Goal: Transaction & Acquisition: Purchase product/service

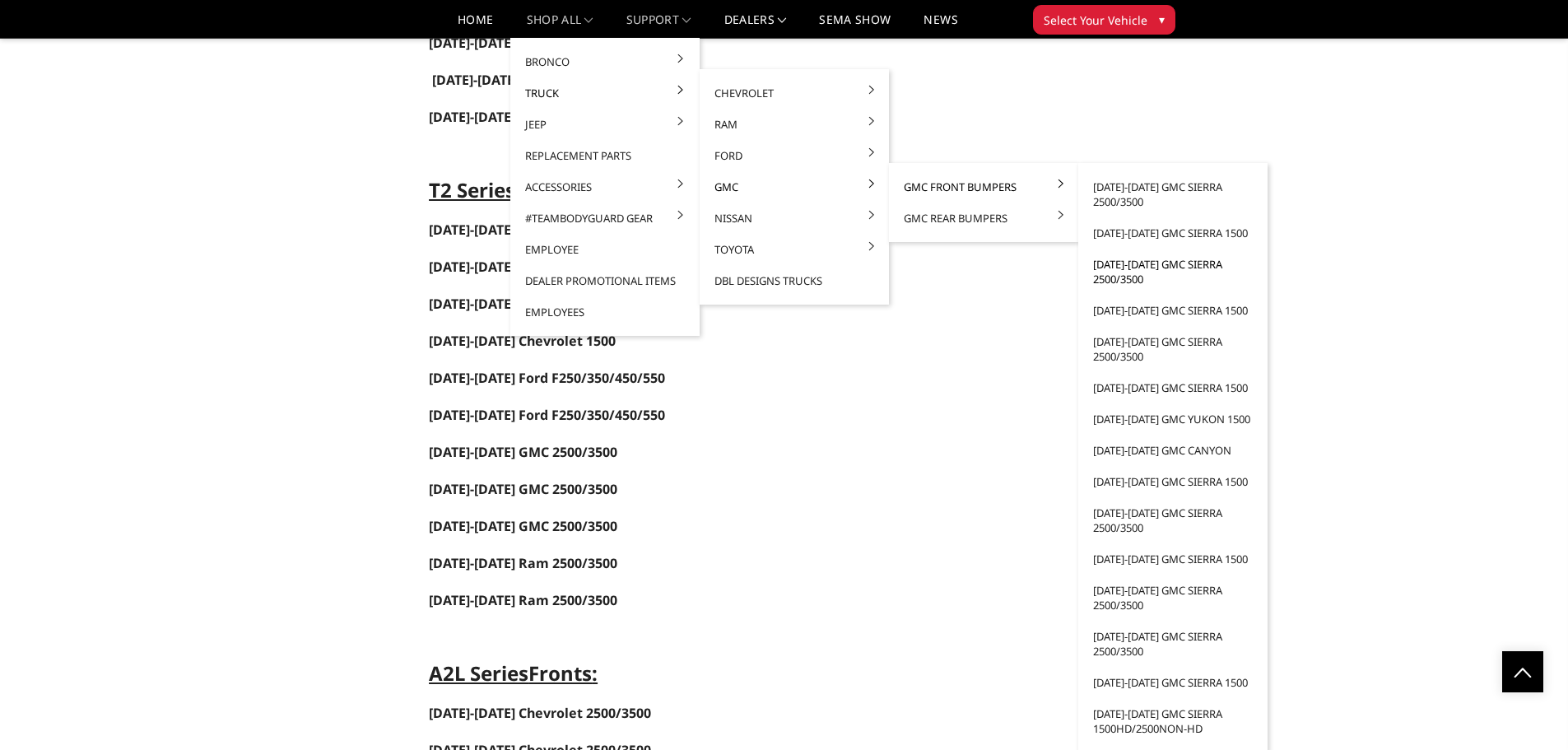
click at [1114, 274] on link "[DATE]-[DATE] GMC Sierra 2500/3500" at bounding box center [1172, 272] width 176 height 46
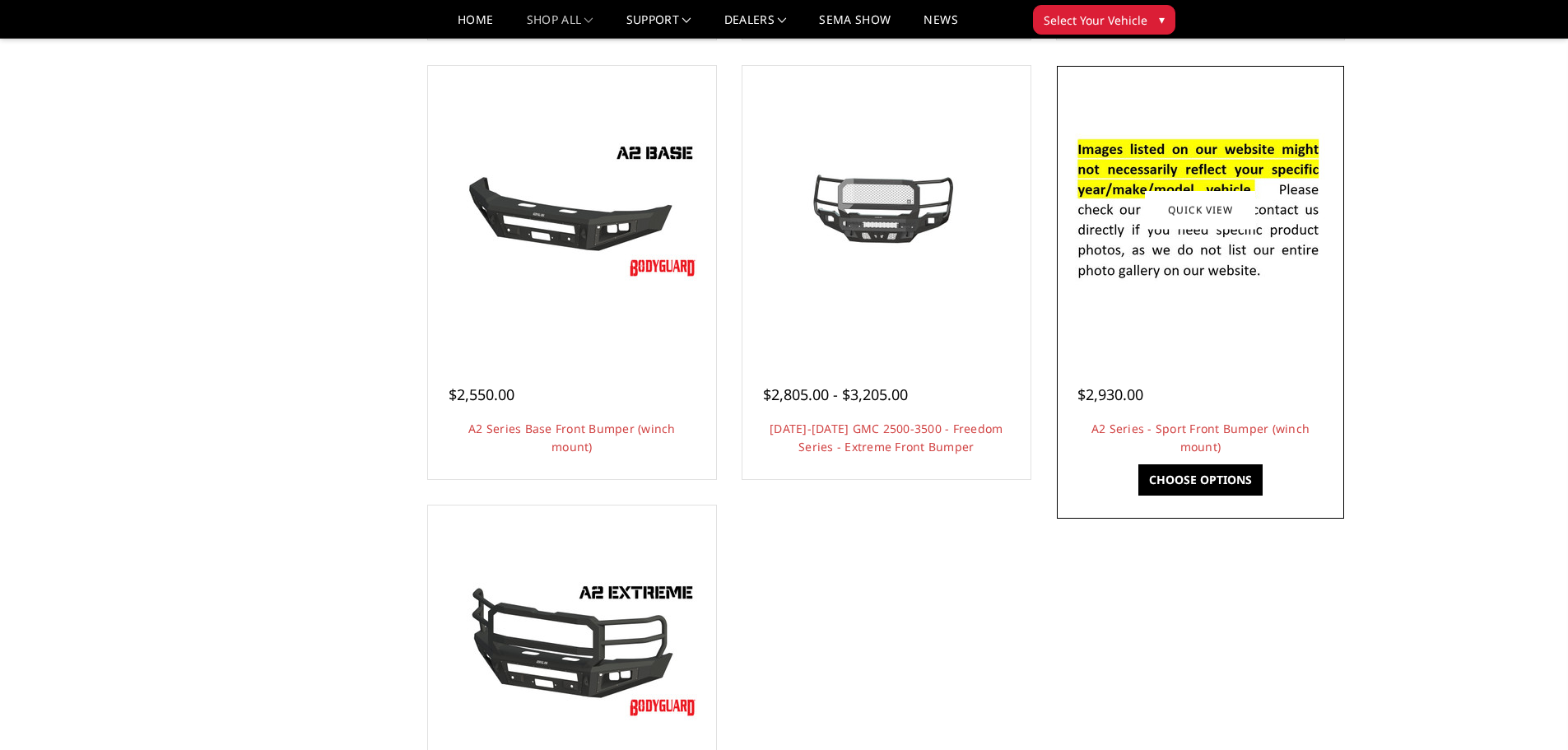
scroll to position [987, 0]
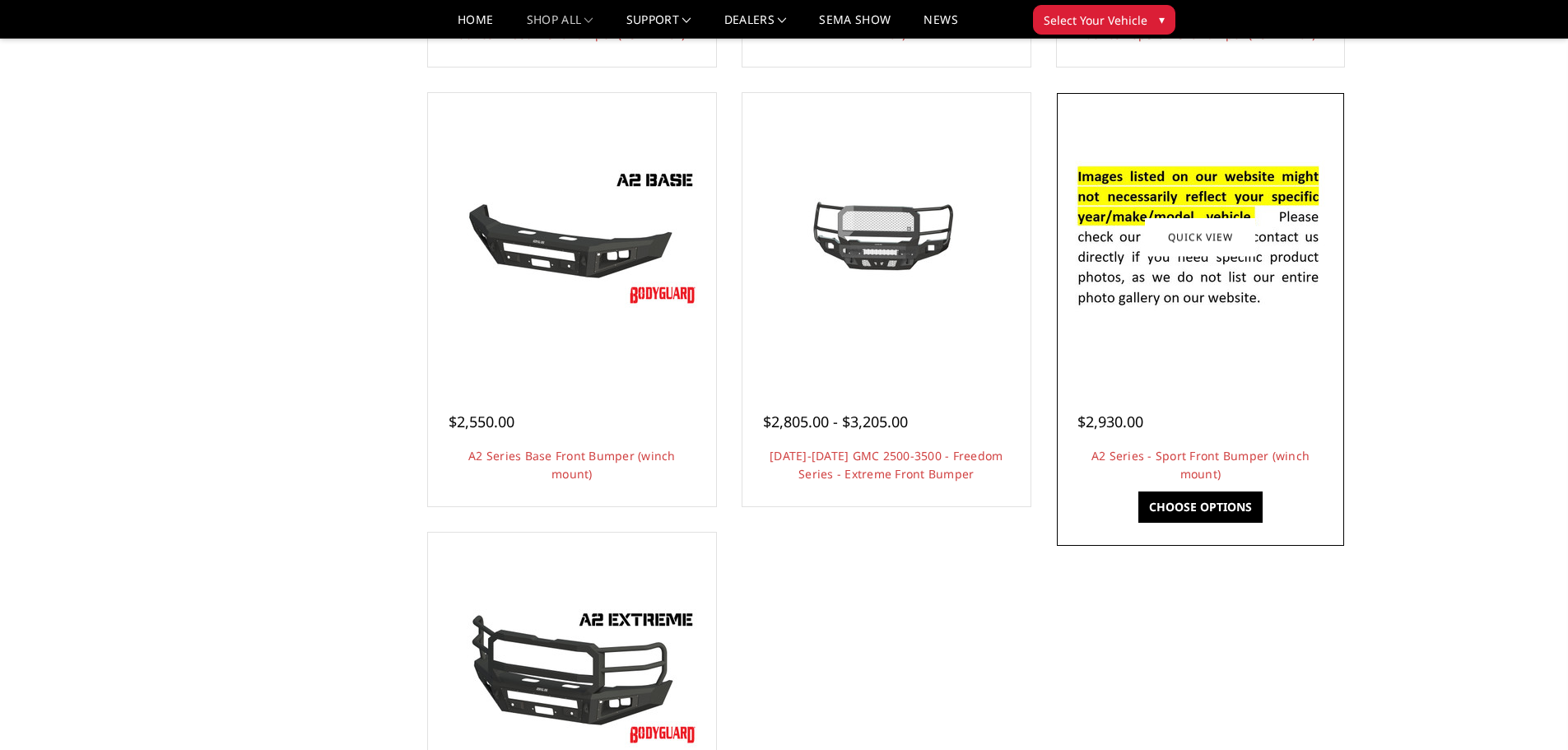
click at [1189, 287] on img at bounding box center [1200, 237] width 263 height 179
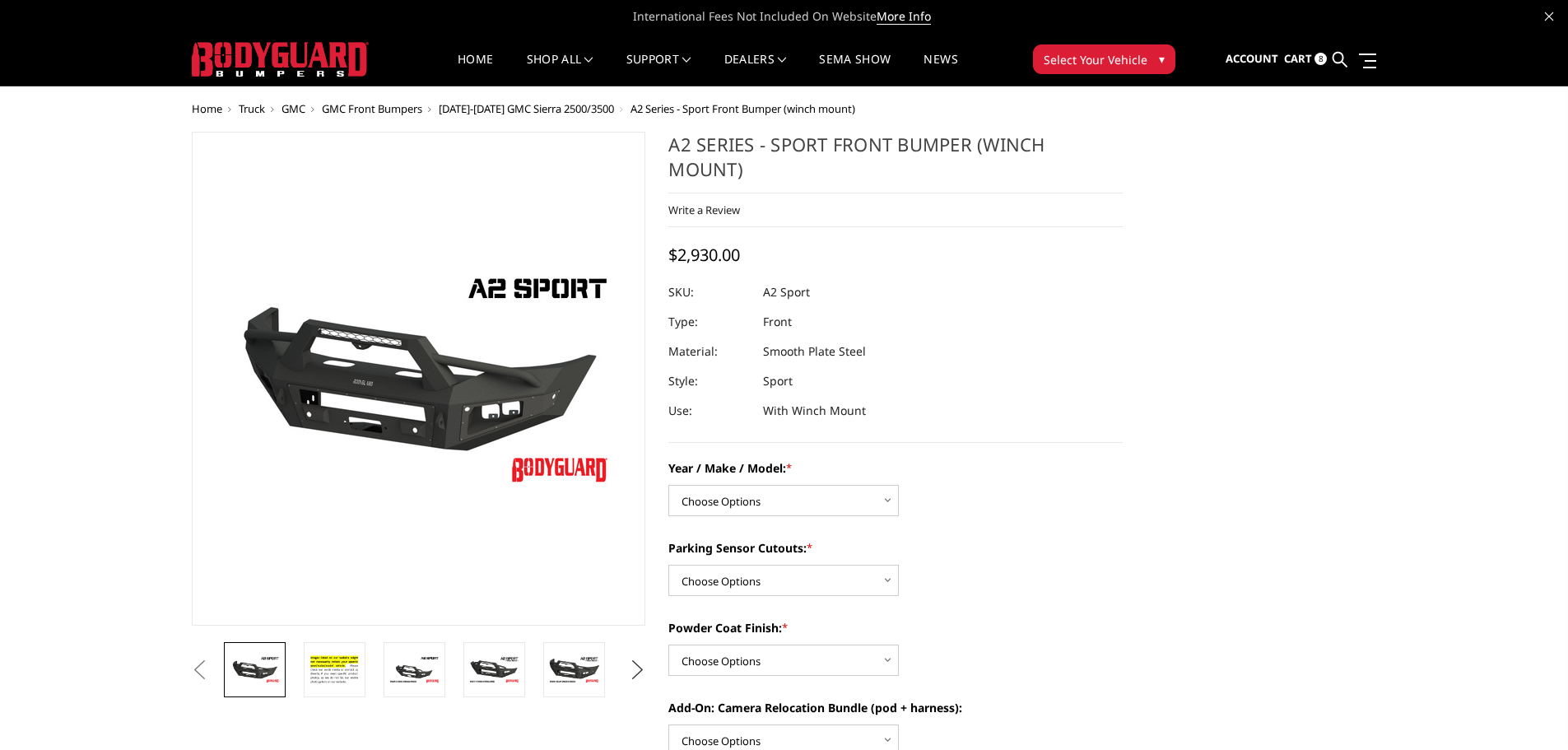
click at [643, 672] on button "Next" at bounding box center [638, 670] width 25 height 25
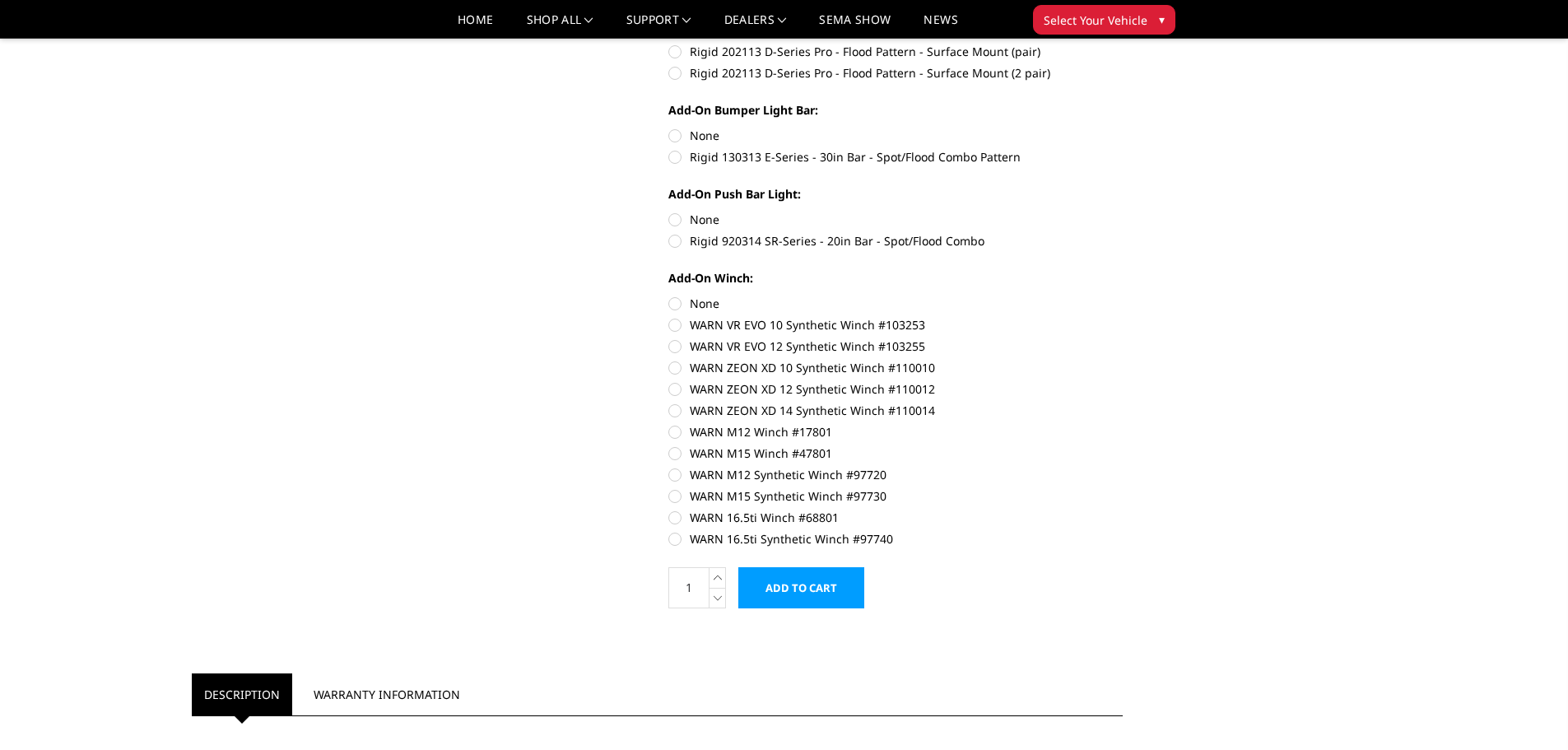
scroll to position [1317, 0]
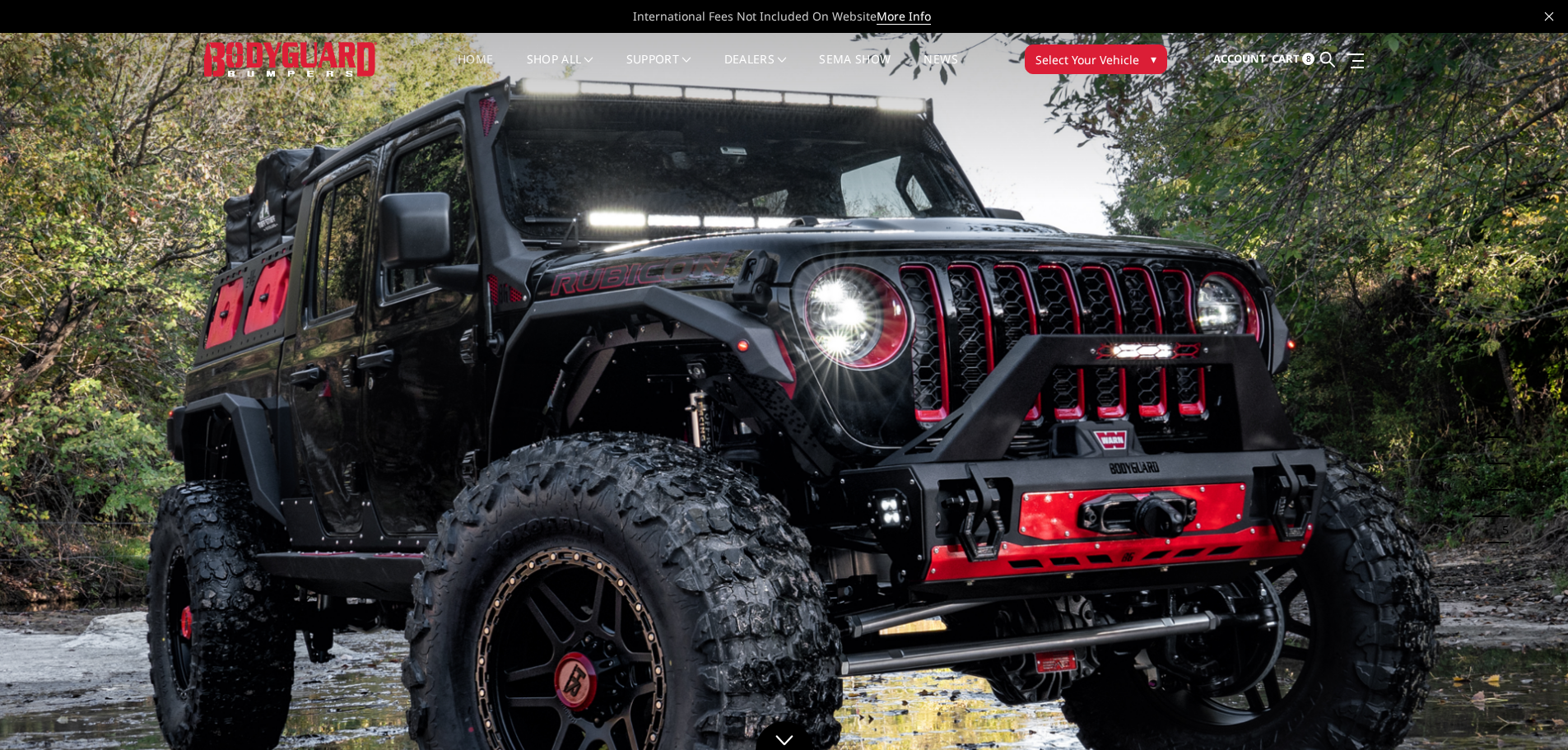
click at [1086, 54] on span "Select Your Vehicle" at bounding box center [1087, 60] width 104 height 17
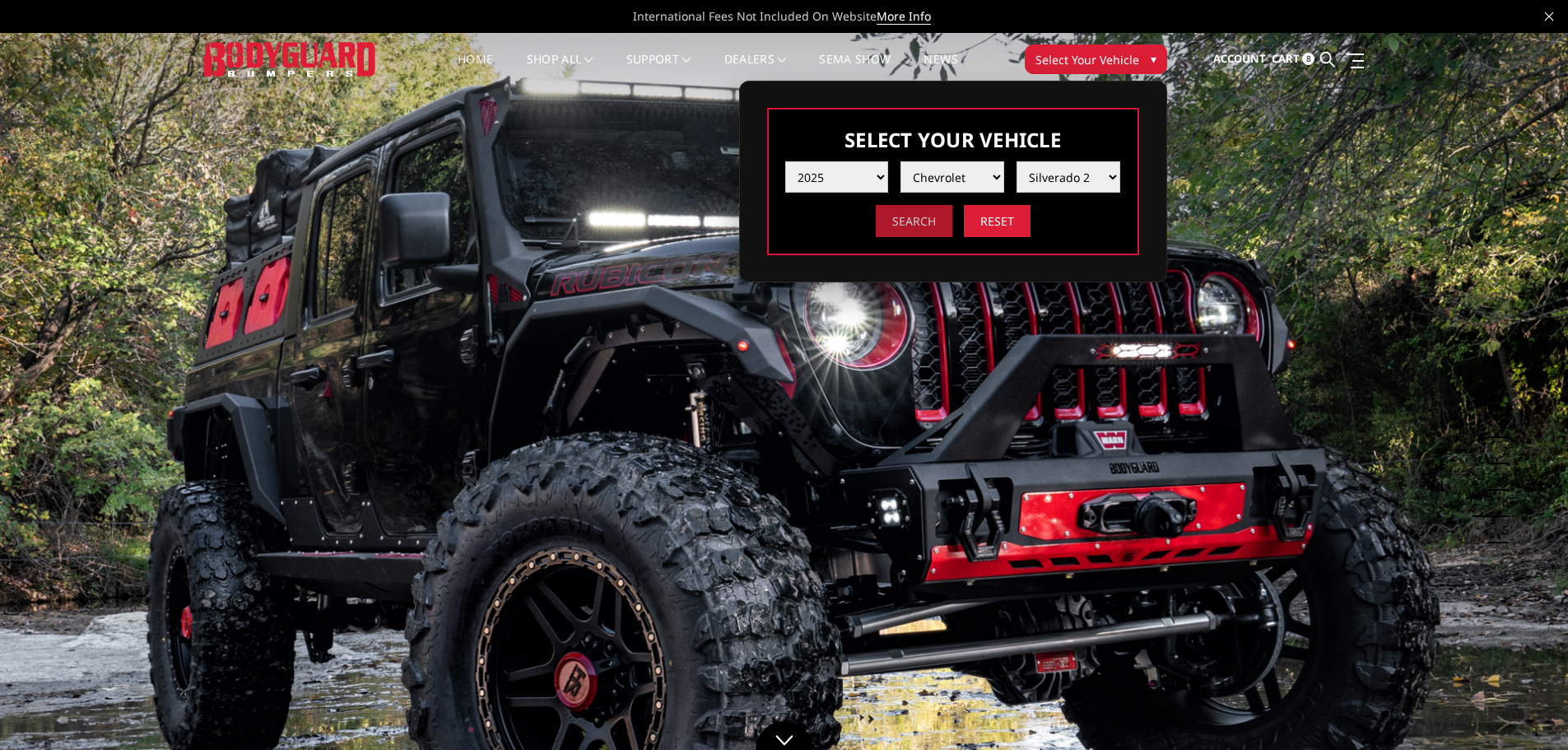
click at [912, 223] on input "Search" at bounding box center [914, 221] width 76 height 32
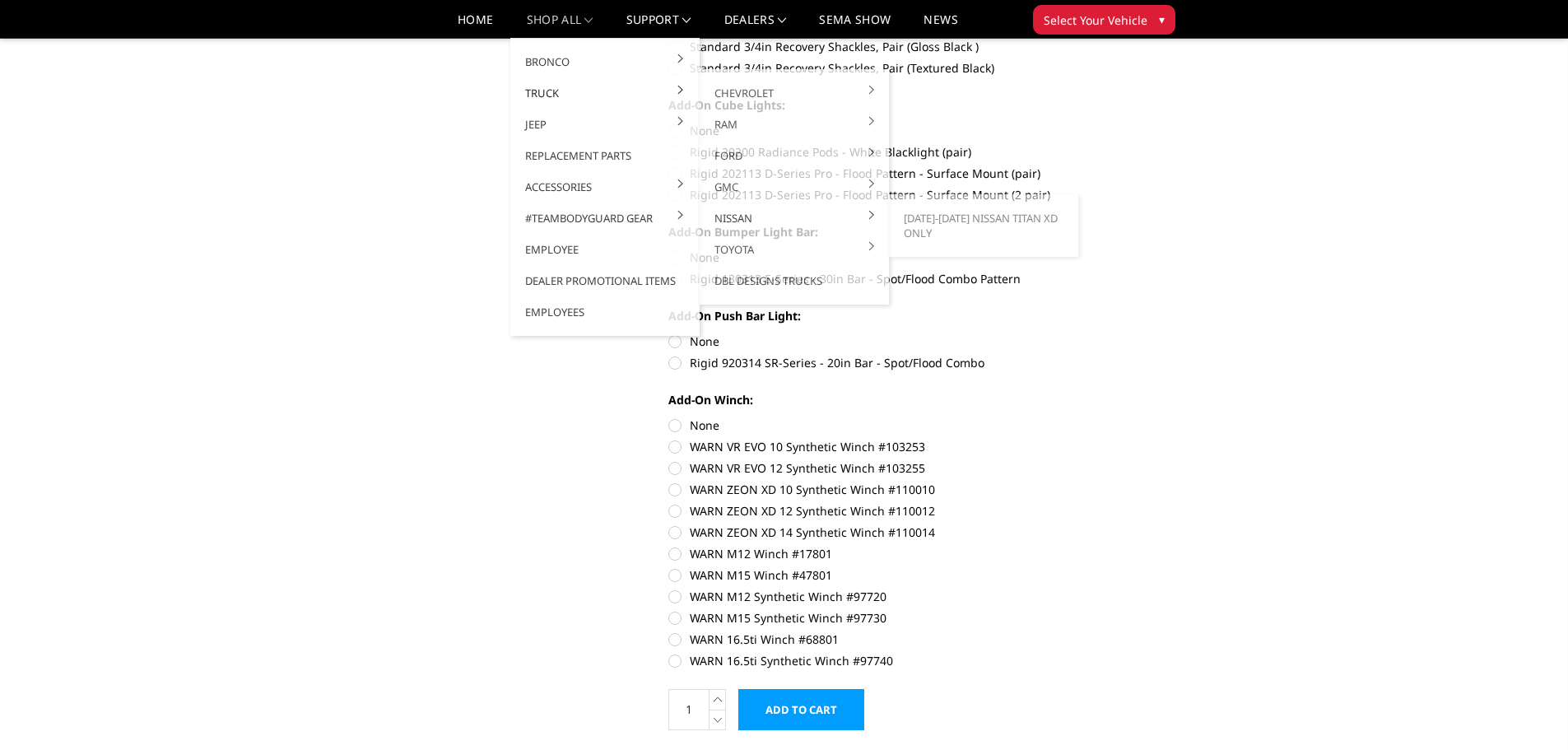
scroll to position [740, 0]
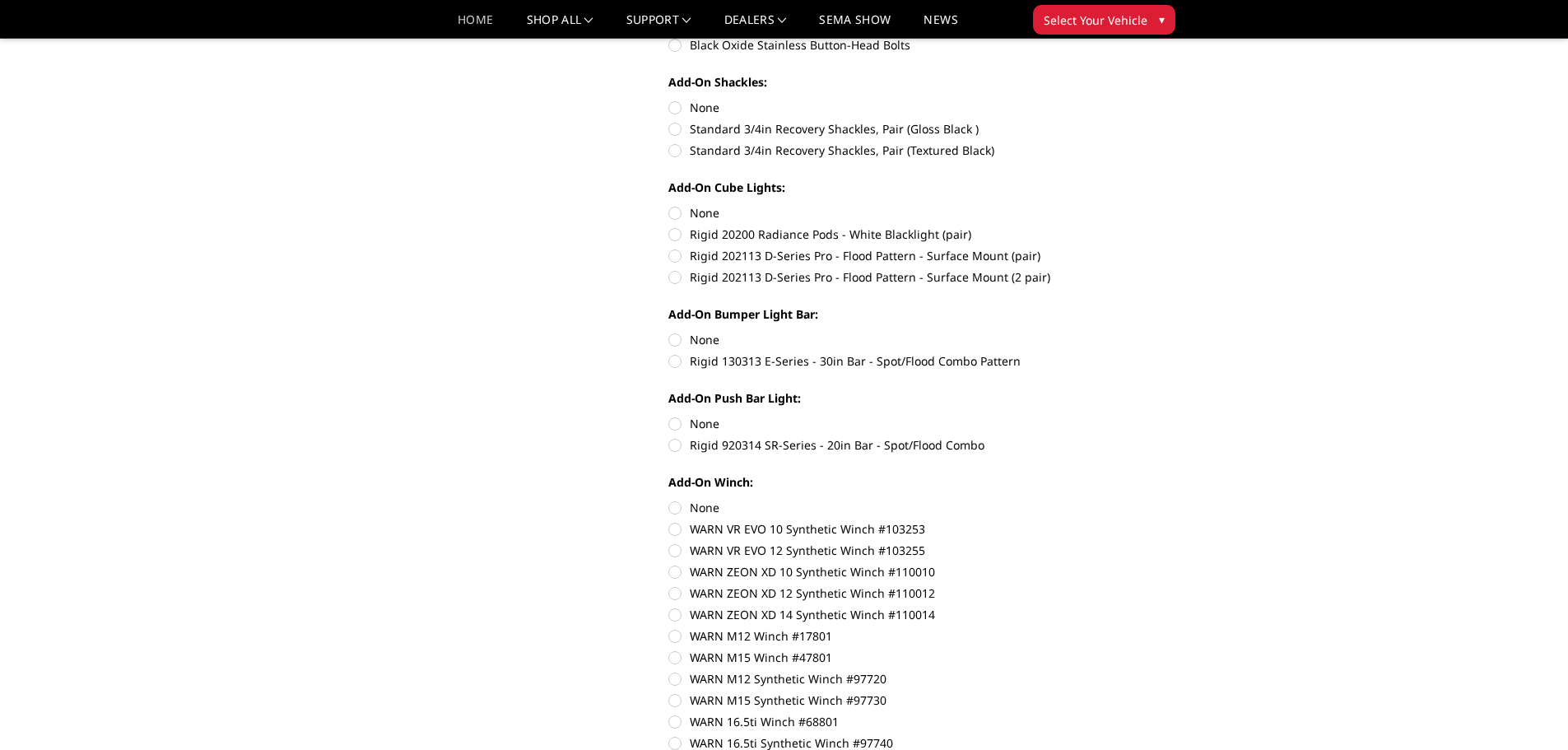
click at [468, 21] on link "Home" at bounding box center [475, 26] width 35 height 24
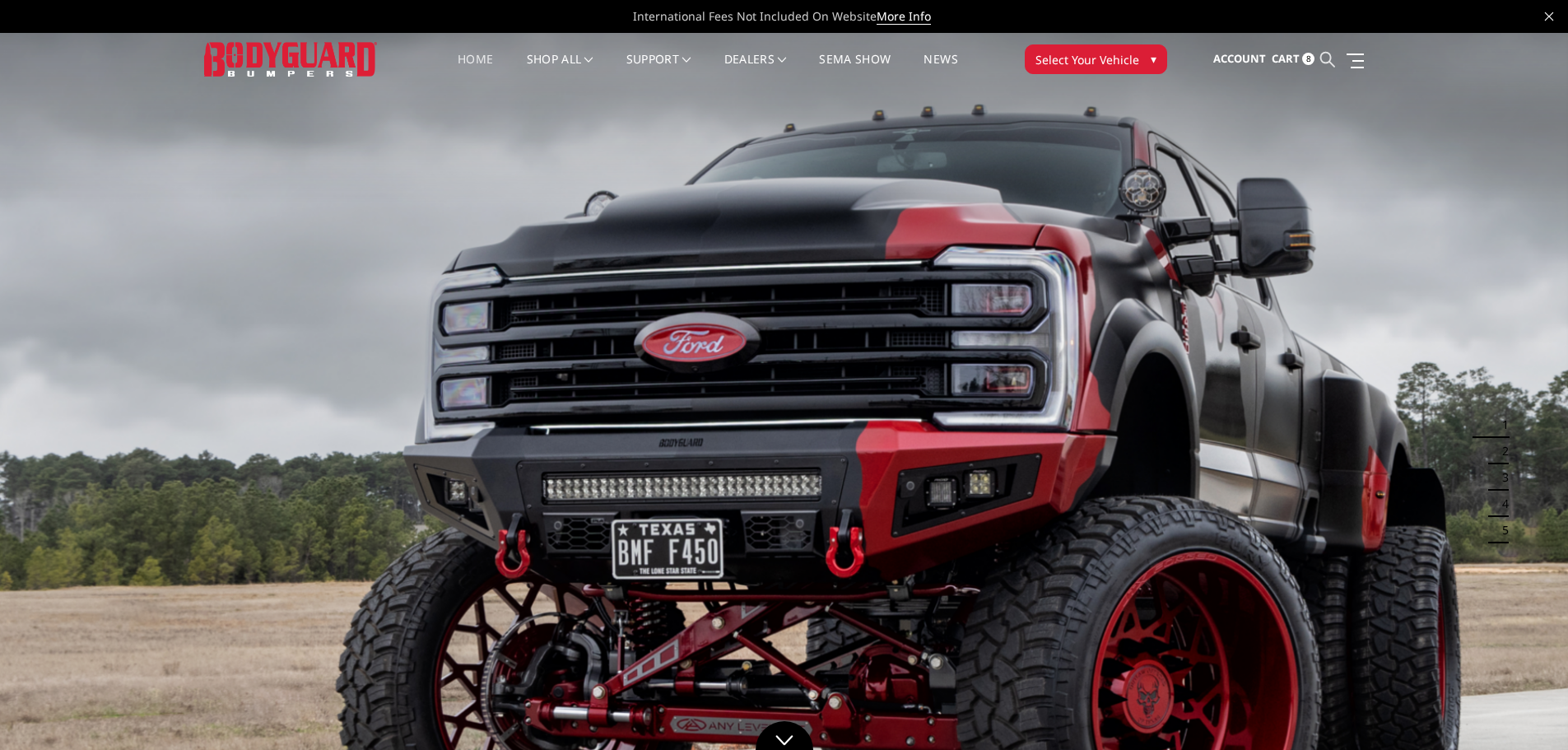
click at [1328, 57] on icon at bounding box center [1328, 59] width 15 height 15
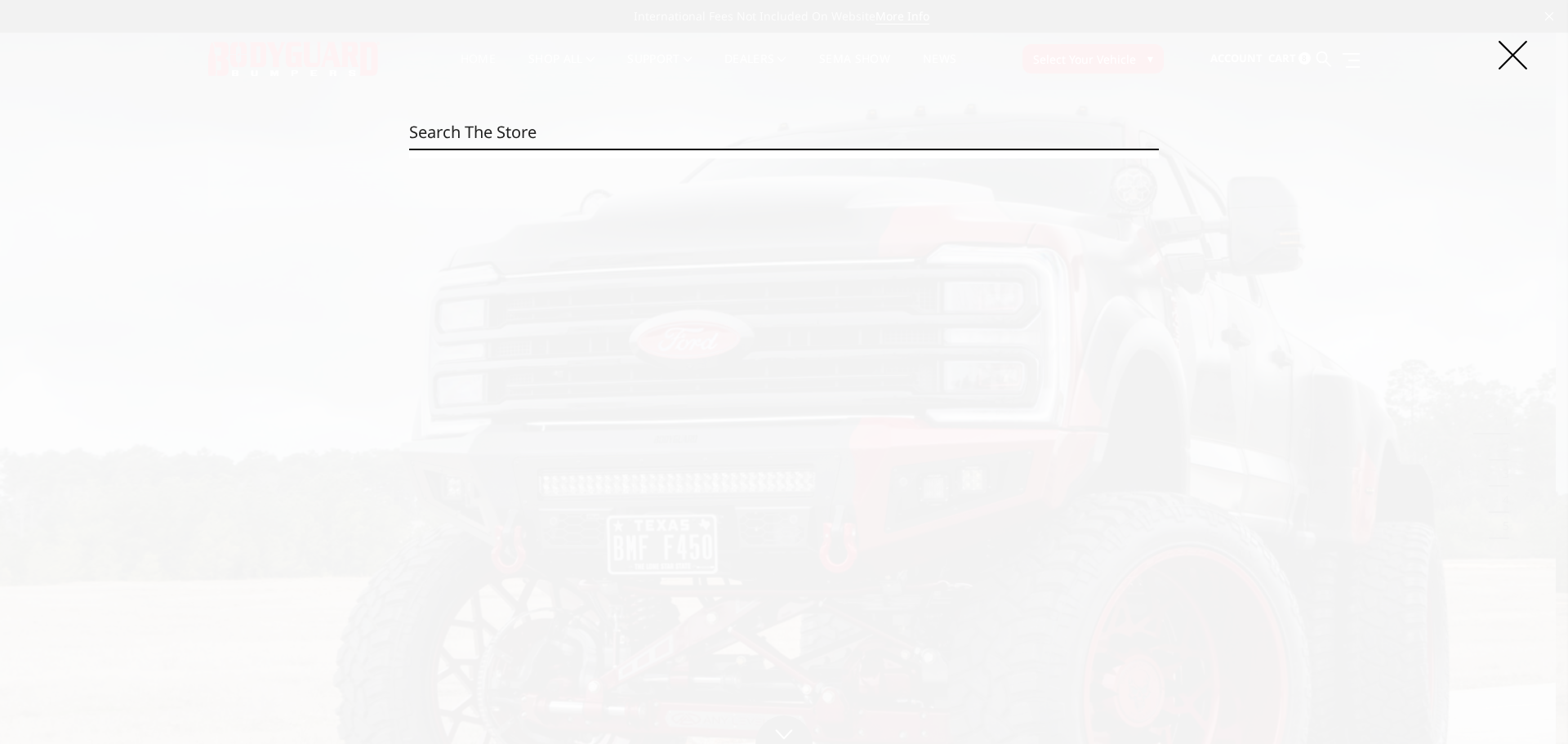
click at [666, 135] on input "Search" at bounding box center [784, 132] width 750 height 33
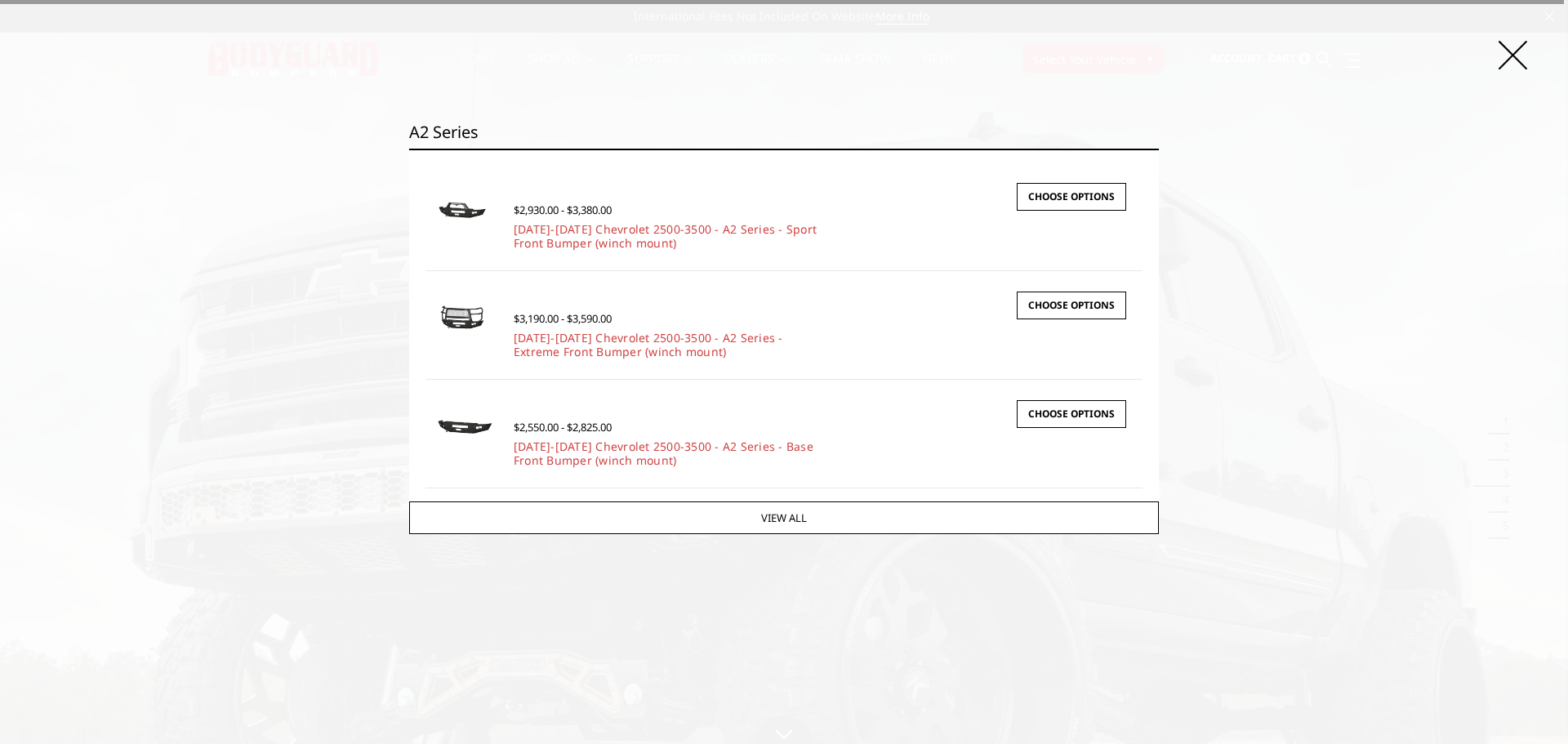
type input "A2 Series"
click at [1159, 148] on input "Search" at bounding box center [1159, 148] width 1 height 1
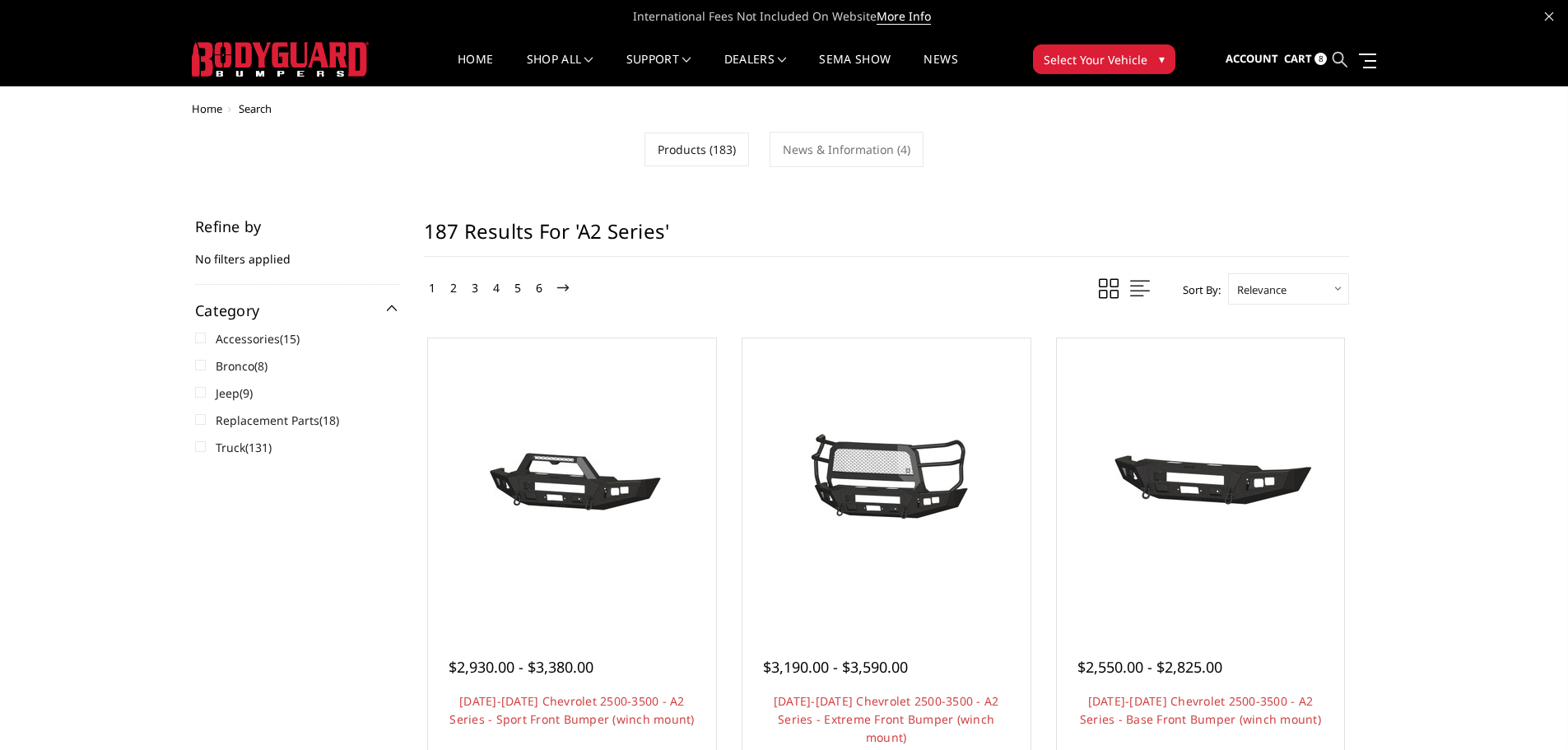
click at [1338, 57] on icon at bounding box center [1340, 59] width 15 height 15
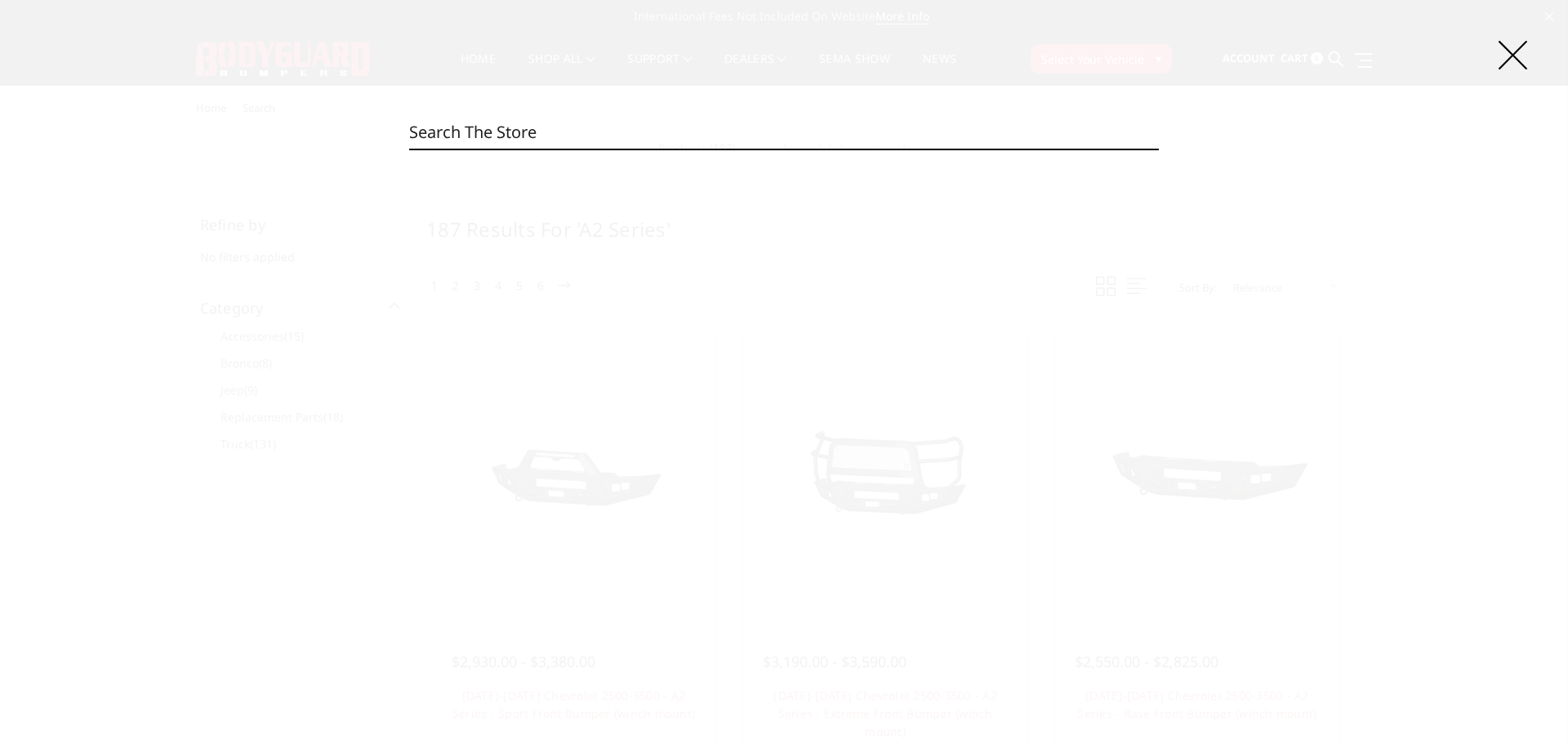
click at [431, 130] on input "Search" at bounding box center [784, 132] width 750 height 33
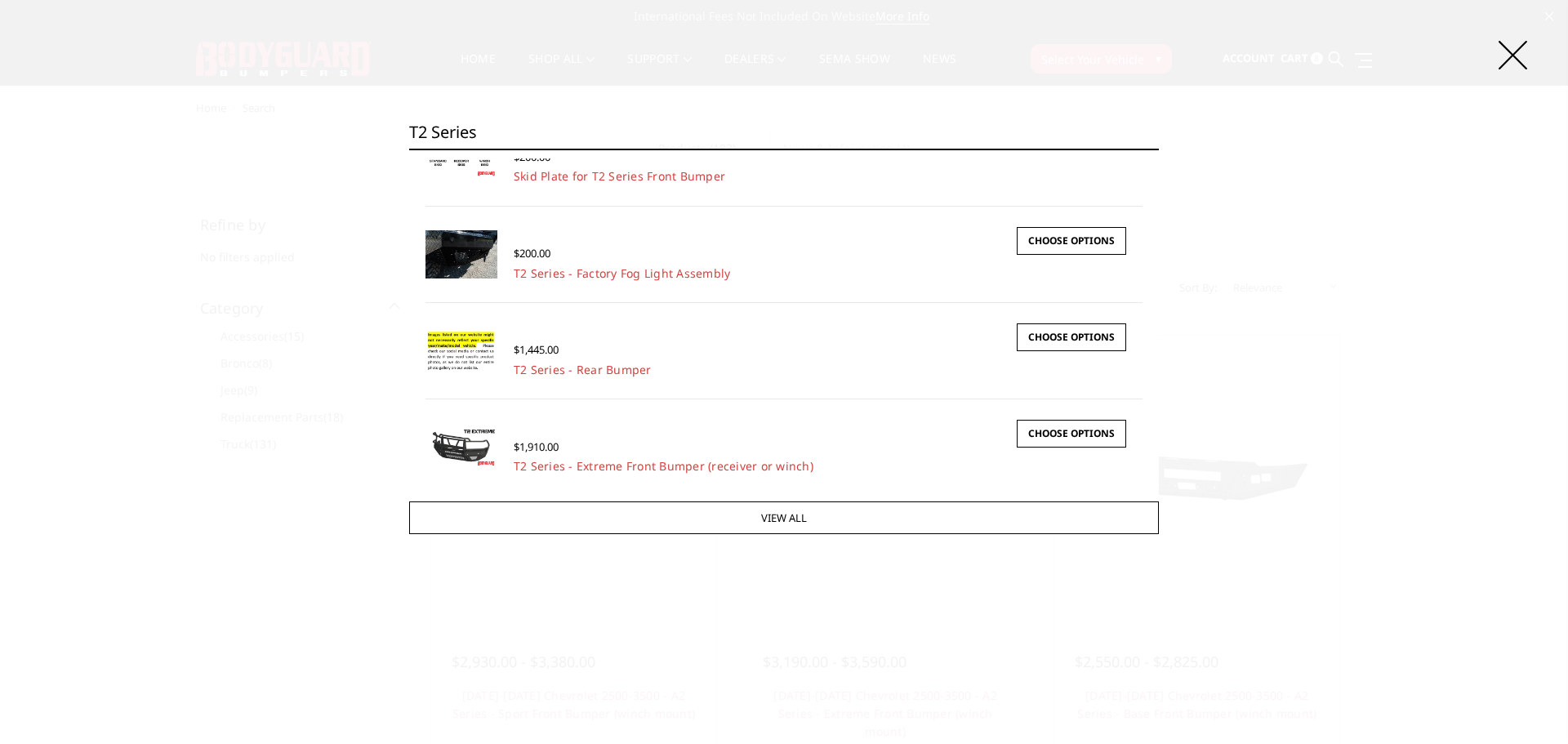
scroll to position [155, 0]
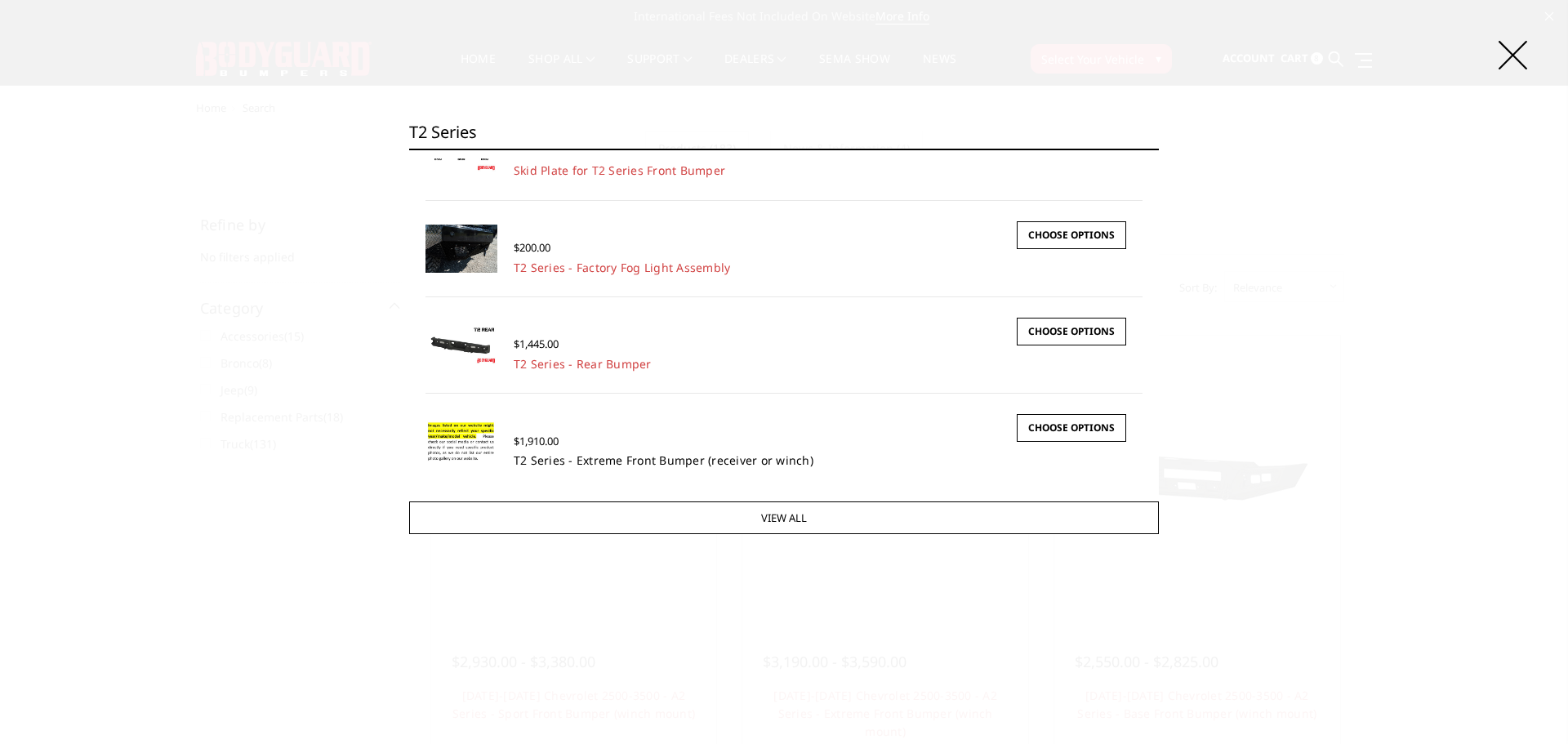
type input "T2 Series"
click at [567, 452] on link "T2 Series - Extreme Front Bumper (receiver or winch)" at bounding box center [663, 459] width 300 height 15
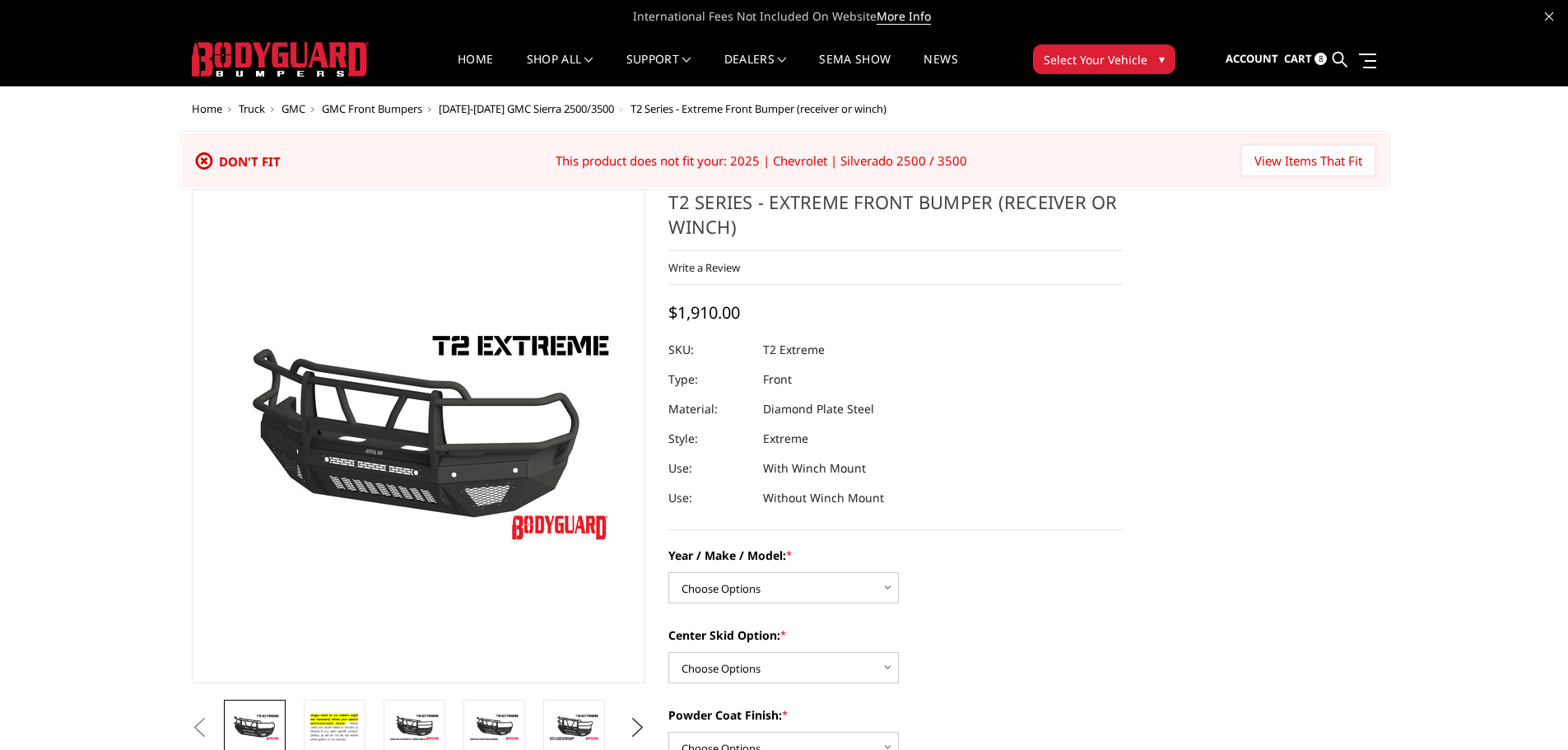
click at [205, 158] on icon at bounding box center [204, 161] width 20 height 21
click at [205, 155] on icon at bounding box center [204, 161] width 20 height 21
click at [1141, 47] on button "Select Your Vehicle ▾" at bounding box center [1104, 59] width 142 height 30
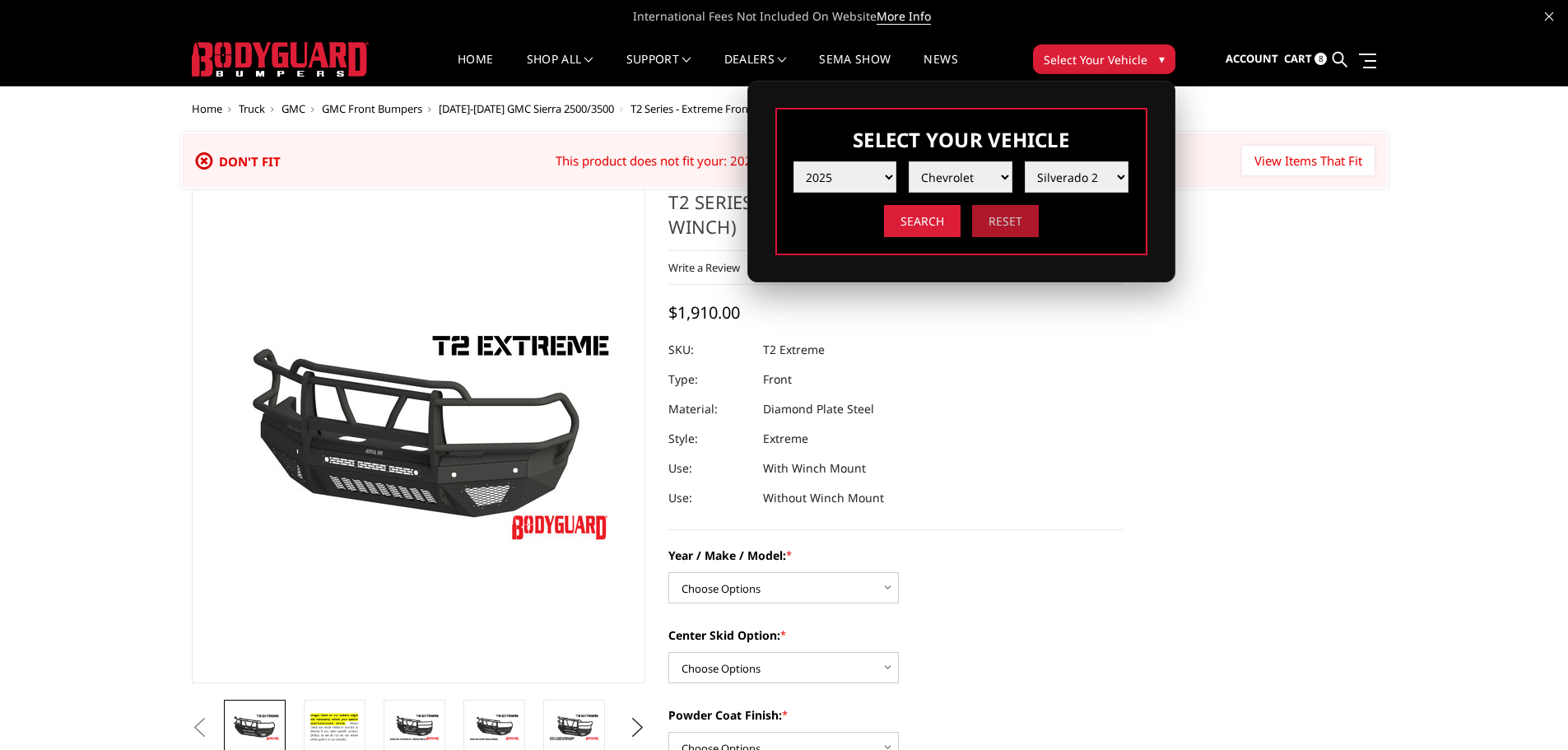
click at [1000, 226] on input "Reset" at bounding box center [1006, 221] width 67 height 32
select select "-1"
click at [413, 53] on nav "Home shop all Bronco 2021-2025 Bronco Front 2021-2025 Bronco Rear 2021-2025 Bro…" at bounding box center [708, 59] width 630 height 52
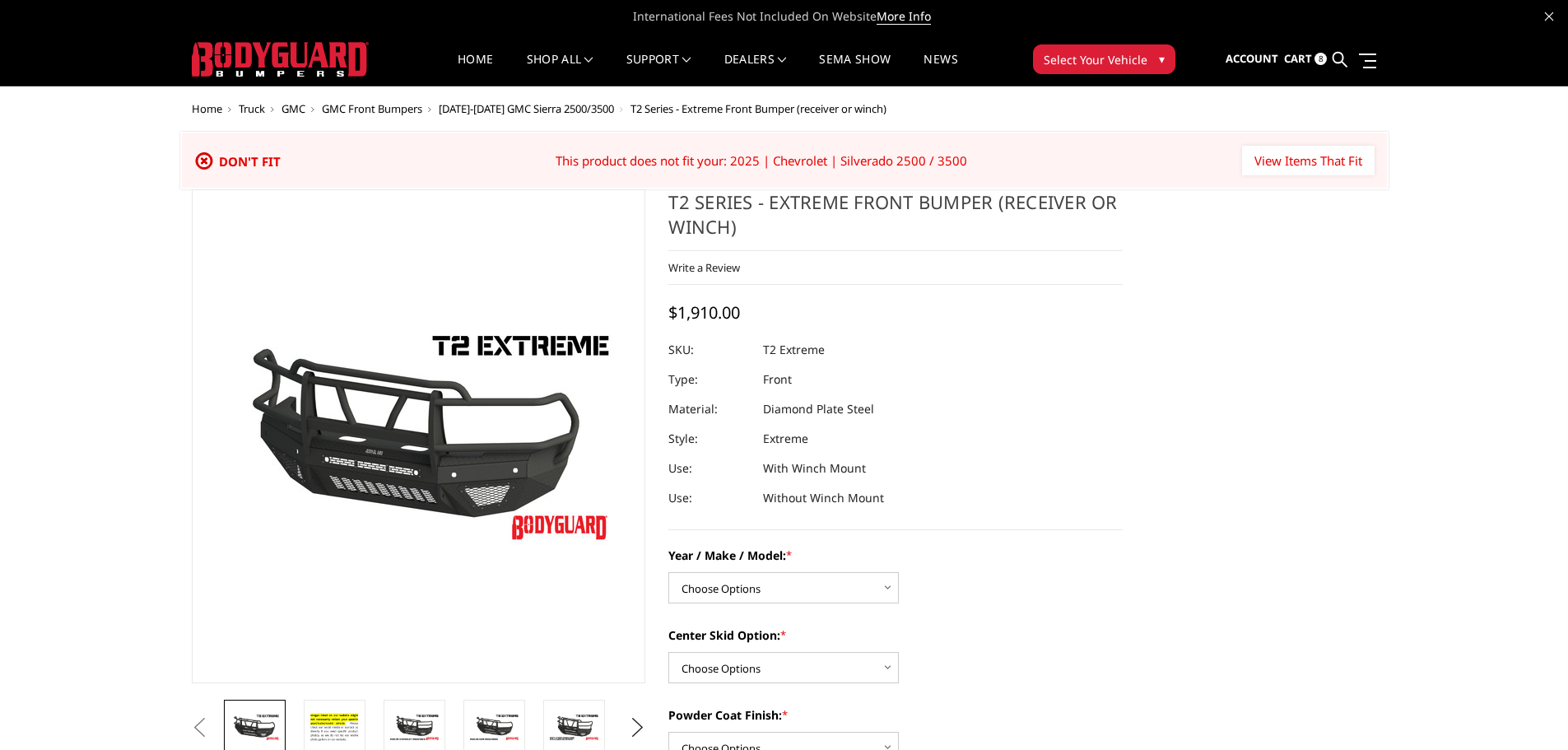
click at [1089, 62] on span "Select Your Vehicle" at bounding box center [1095, 60] width 104 height 17
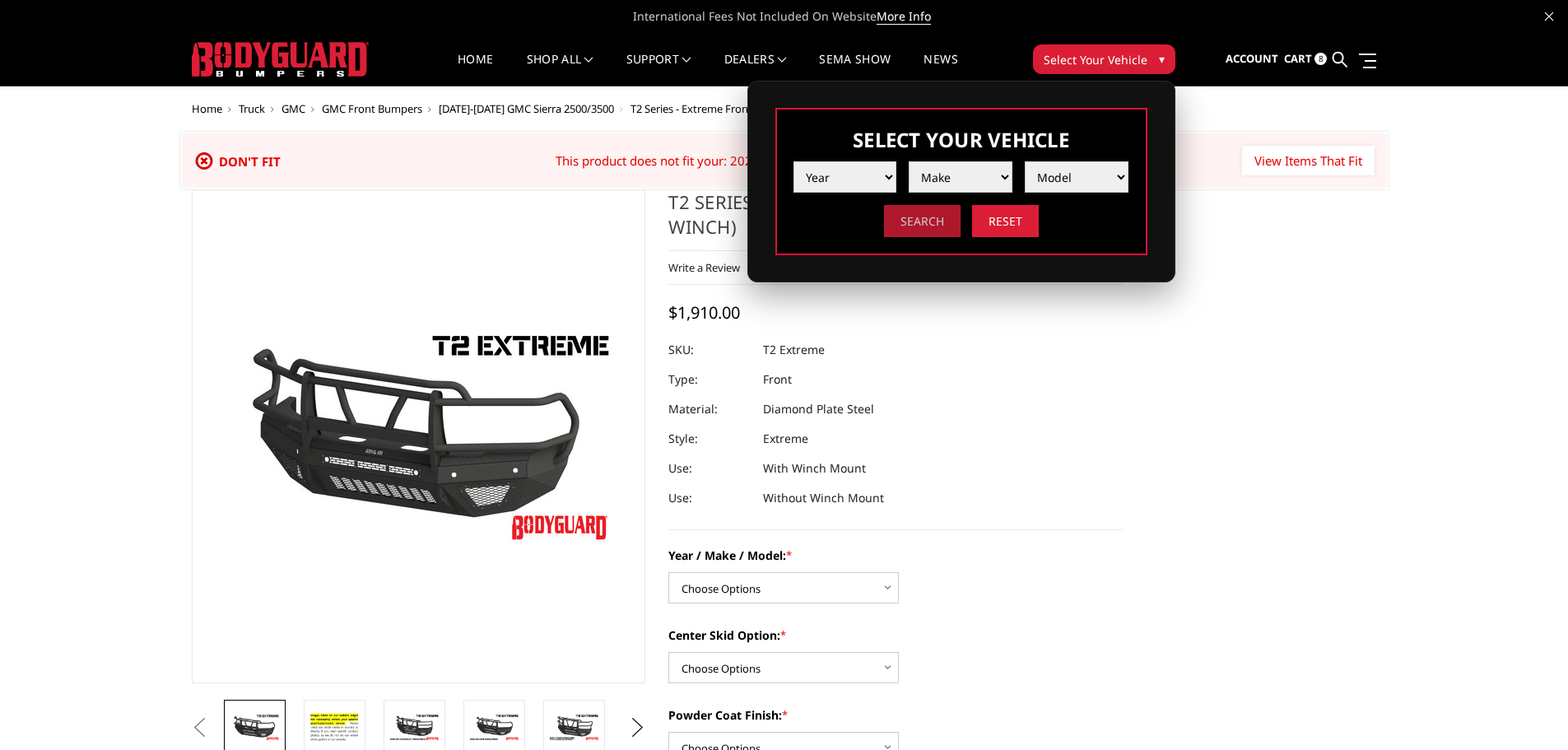
click at [921, 229] on input "Search" at bounding box center [923, 221] width 76 height 32
click at [912, 219] on input "Search" at bounding box center [923, 221] width 76 height 32
click at [891, 173] on select "Year 2025 2024 2023 2022 2021 2020 2019 2018 2017 2016 2015 2014 2013 2012 2011…" at bounding box center [845, 176] width 104 height 31
select select "yr_2023"
click at [794, 161] on select "Year 2025 2024 2023 2022 2021 2020 2019 2018 2017 2016 2015 2014 2013 2012 2011…" at bounding box center [845, 176] width 104 height 31
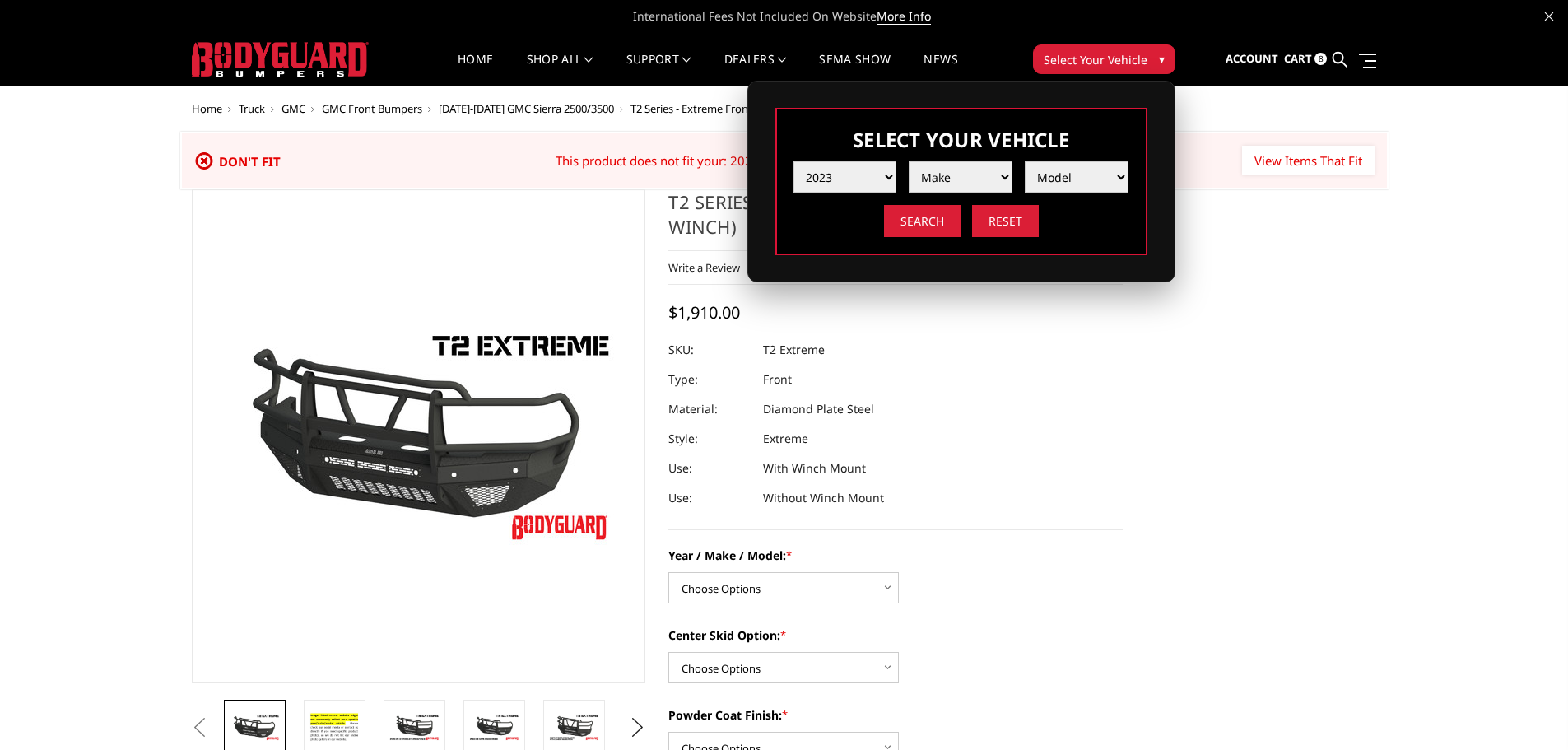
click at [1013, 178] on li "Model" at bounding box center [1070, 171] width 116 height 44
click at [1002, 178] on select "Make Chevrolet Ford GMC Ram Toyota" at bounding box center [960, 176] width 104 height 31
select select "mk_ford"
click at [908, 161] on select "Make Chevrolet Ford GMC Ram Toyota" at bounding box center [960, 176] width 104 height 31
click at [1113, 177] on select "Model F150 F150 Raptor F250 / F350 F450 F550" at bounding box center [1076, 176] width 104 height 31
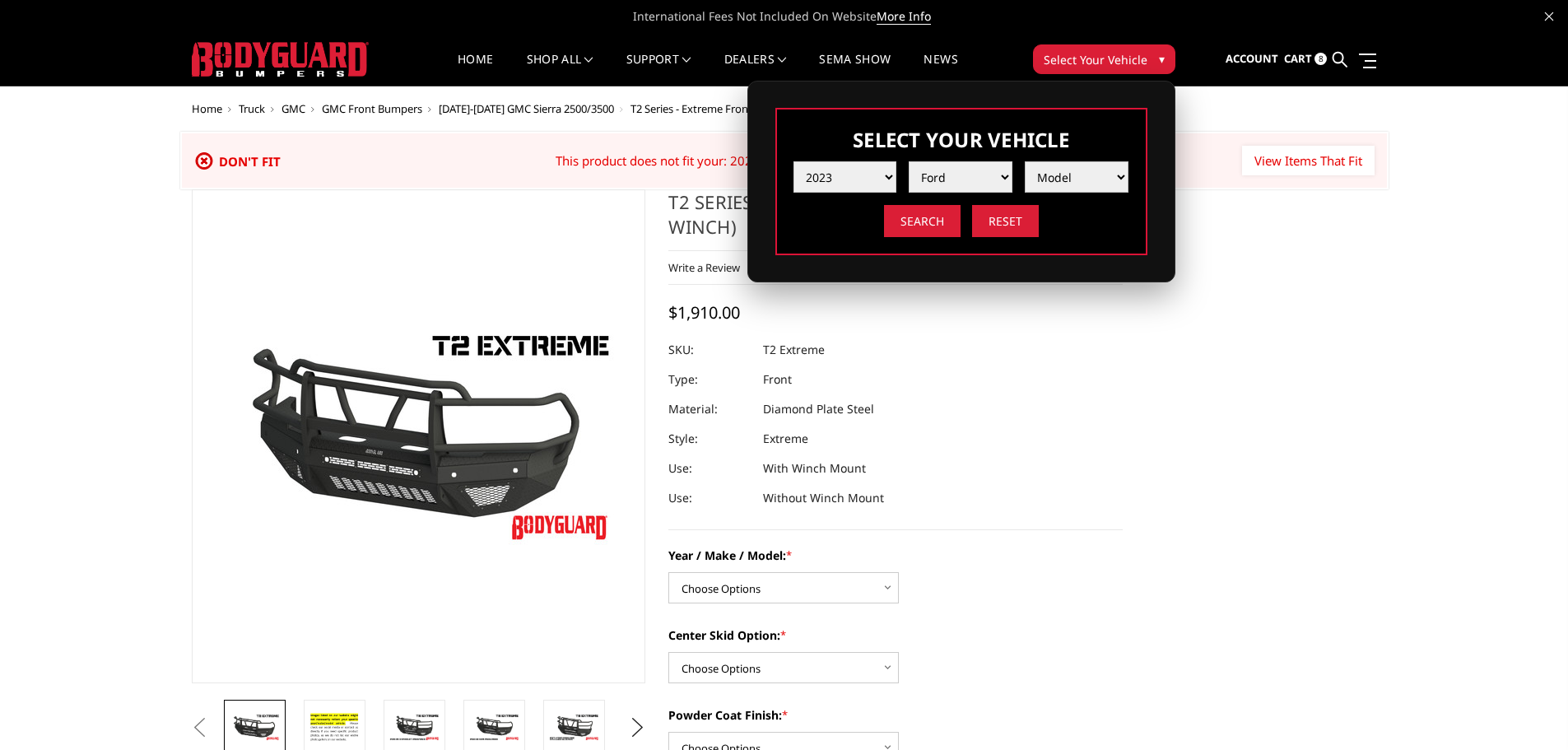
select select "md_f250-f350"
click at [1025, 161] on select "Model F150 F150 Raptor F250 / F350 F450 F550" at bounding box center [1076, 176] width 104 height 31
click at [940, 221] on input "Search" at bounding box center [923, 221] width 76 height 32
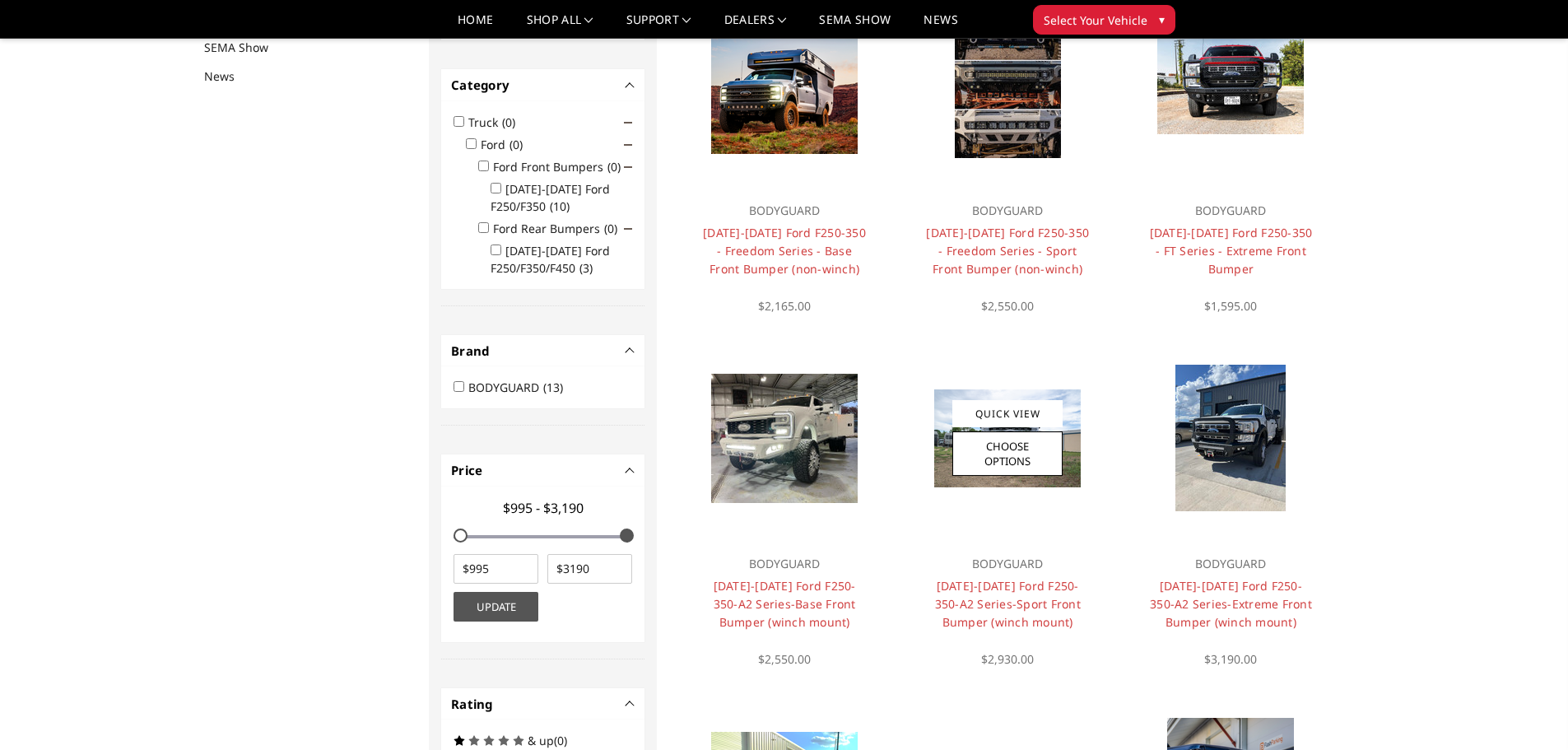
scroll to position [214, 0]
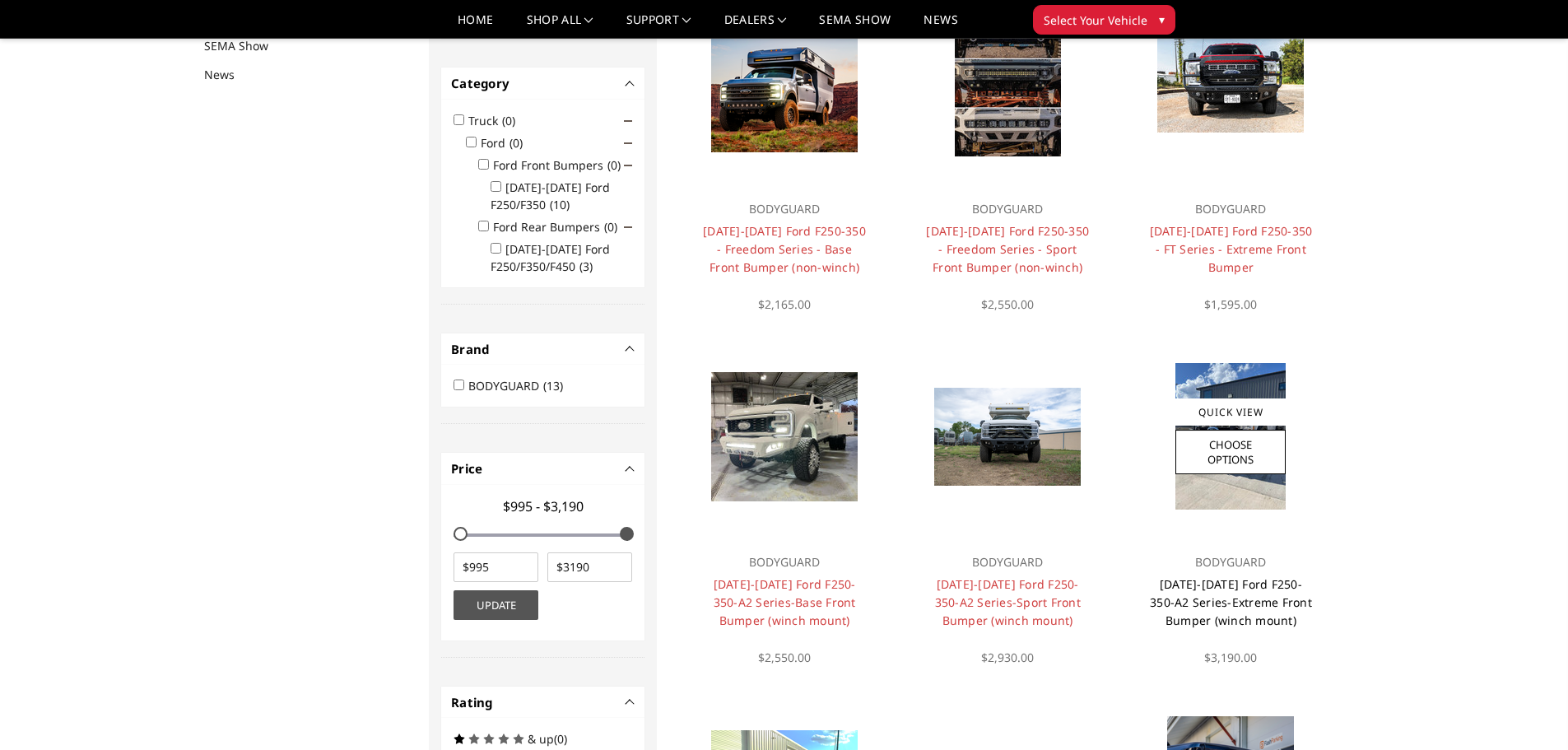
click at [1201, 600] on link "[DATE]-[DATE] Ford F250-350-A2 Series-Extreme Front Bumper (winch mount)" at bounding box center [1232, 602] width 162 height 51
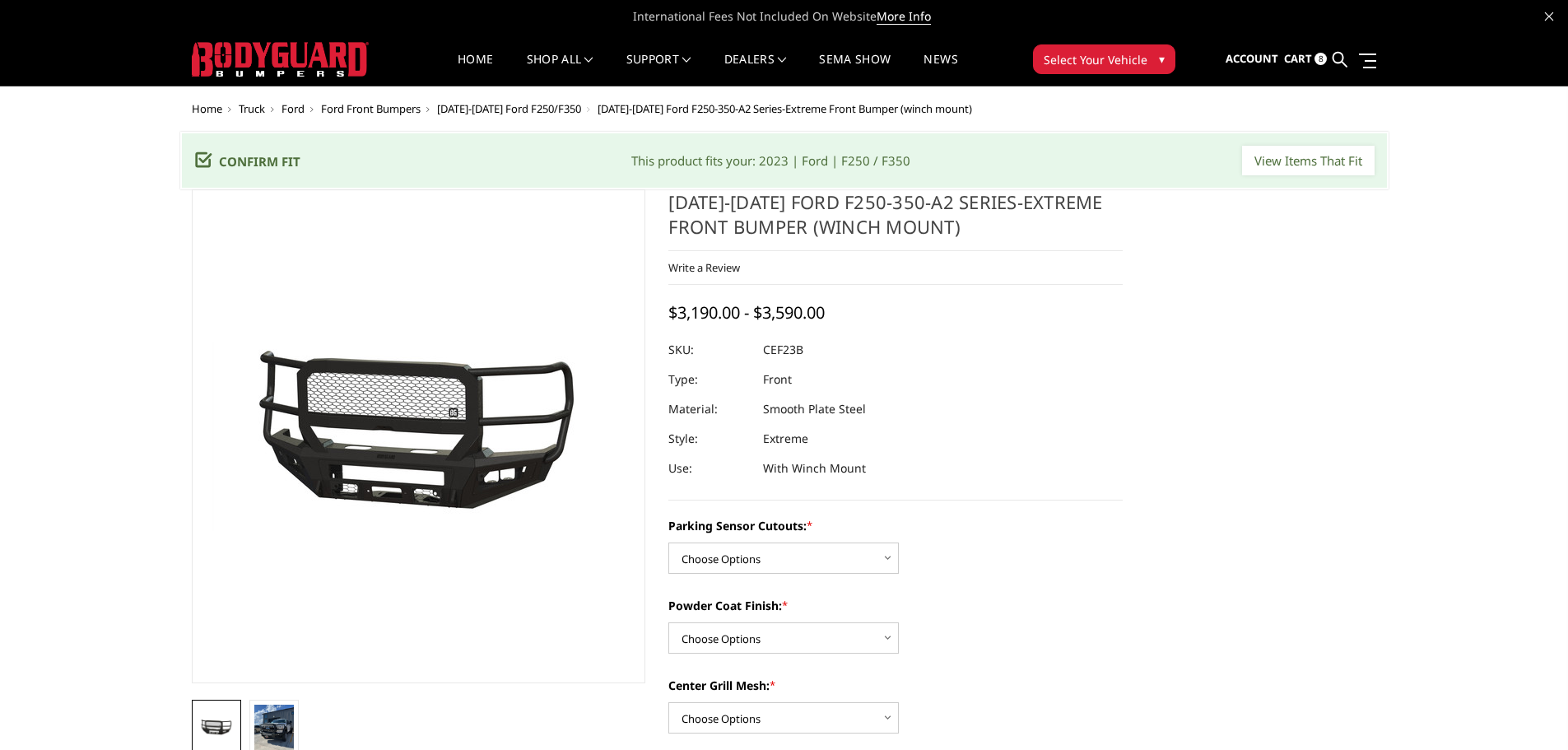
click at [1126, 51] on span "Select Your Vehicle" at bounding box center [1095, 60] width 104 height 17
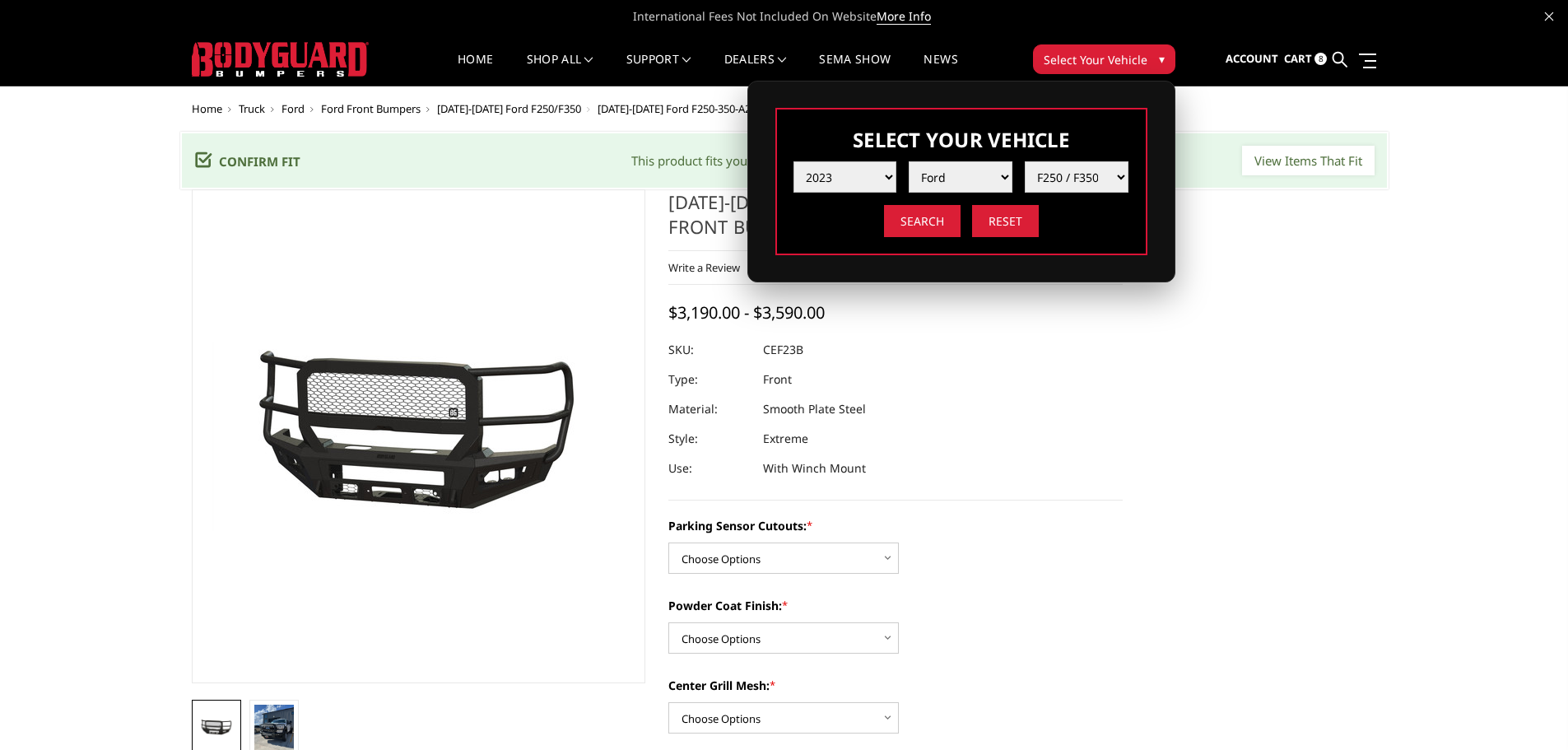
click at [869, 173] on select "Year [DATE] 2024 2023 2022 2021 2020 2019 2018 2017 2016 2015 2014 2013 2012 20…" at bounding box center [845, 176] width 104 height 31
select select "yr_2025"
click at [794, 161] on select "Year [DATE] 2024 2023 2022 2021 2020 2019 2018 2017 2016 2015 2014 2013 2012 20…" at bounding box center [845, 176] width 104 height 31
select select "-1"
click at [993, 178] on select "Make Chevrolet Ford GMC Ram Toyota" at bounding box center [960, 176] width 104 height 31
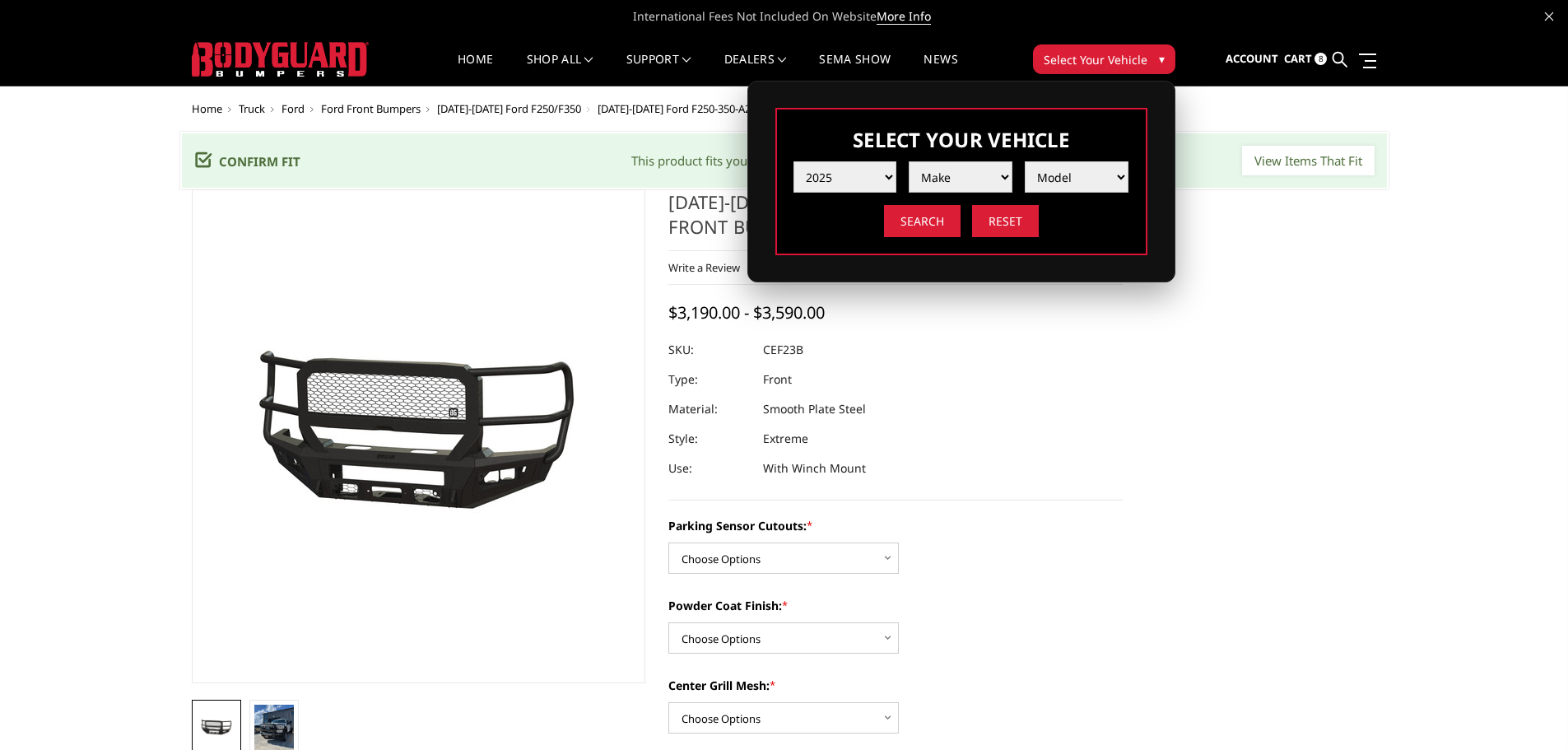
select select "mk_chevrolet"
click at [908, 161] on select "Make Chevrolet Ford GMC Ram Toyota" at bounding box center [960, 176] width 104 height 31
click at [1101, 172] on select "Model Silverado 1500 Silverado 2500 / 3500 Silverado 4500 / 5500 / 6500" at bounding box center [1076, 176] width 104 height 31
select select "md_silverado-2500-3500"
click at [1025, 161] on select "Model Silverado 1500 Silverado 2500 / 3500 Silverado 4500 / 5500 / 6500" at bounding box center [1076, 176] width 104 height 31
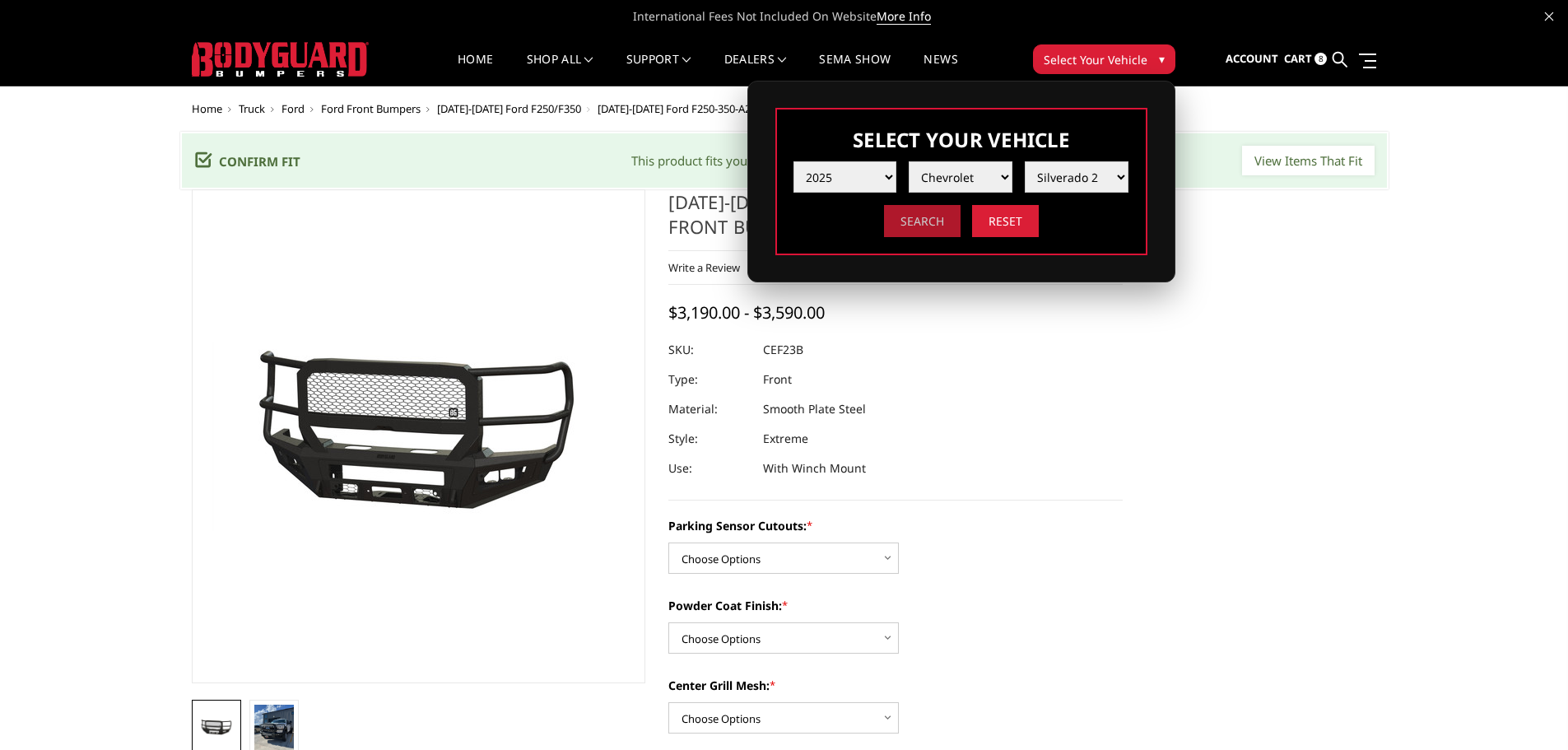
click at [942, 221] on input "Search" at bounding box center [923, 221] width 76 height 32
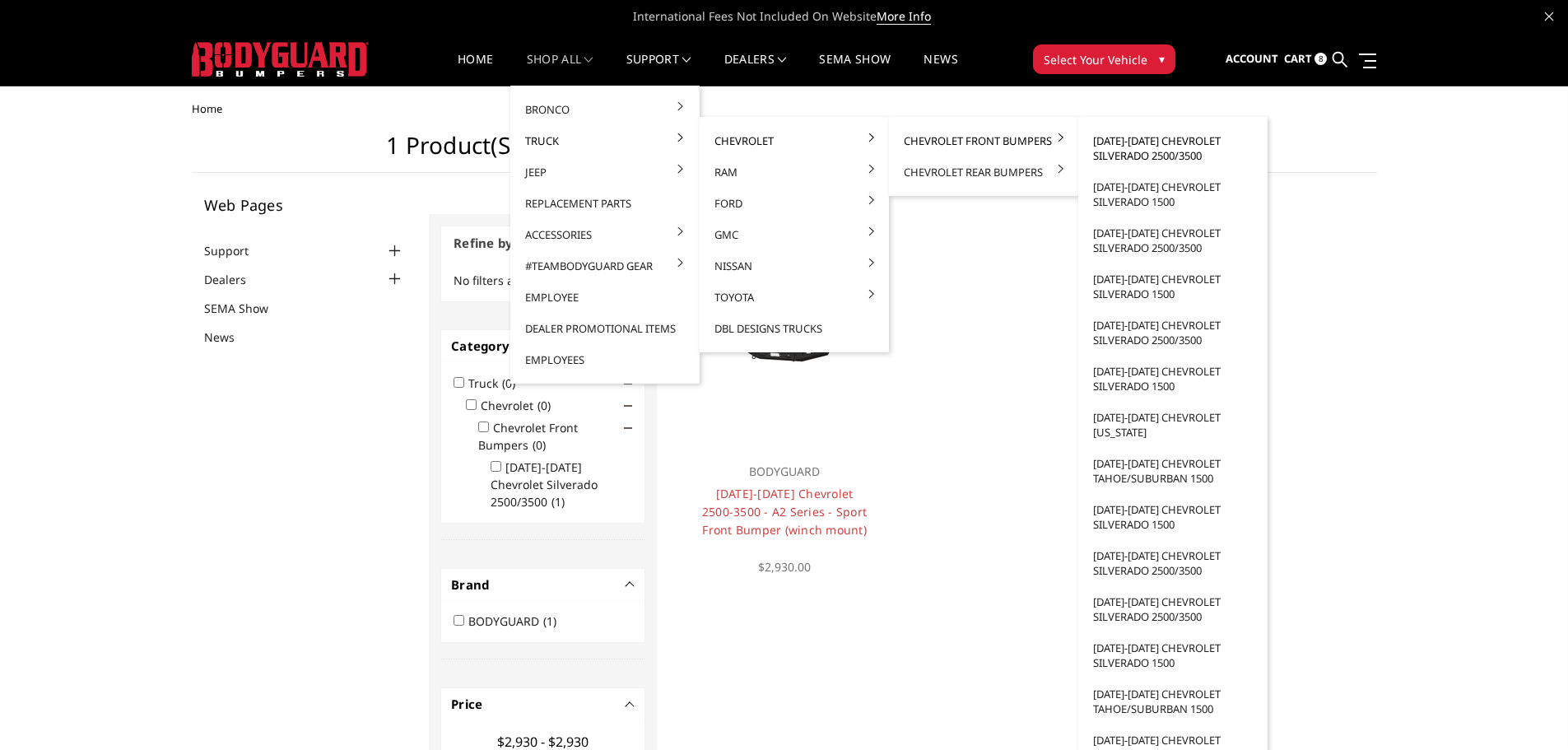
click at [1130, 150] on link "[DATE]-[DATE] Chevrolet Silverado 2500/3500" at bounding box center [1172, 148] width 176 height 46
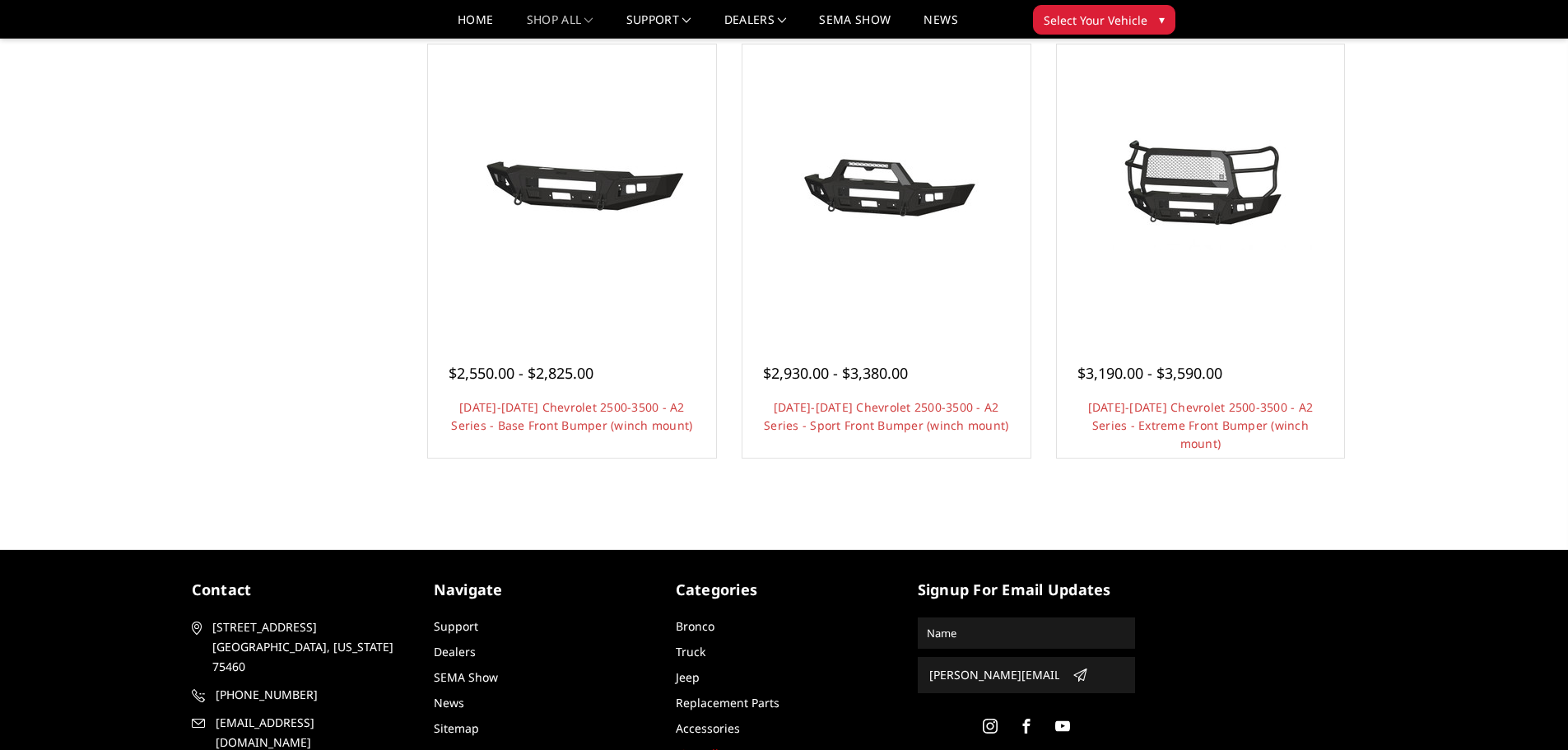
scroll to position [1070, 0]
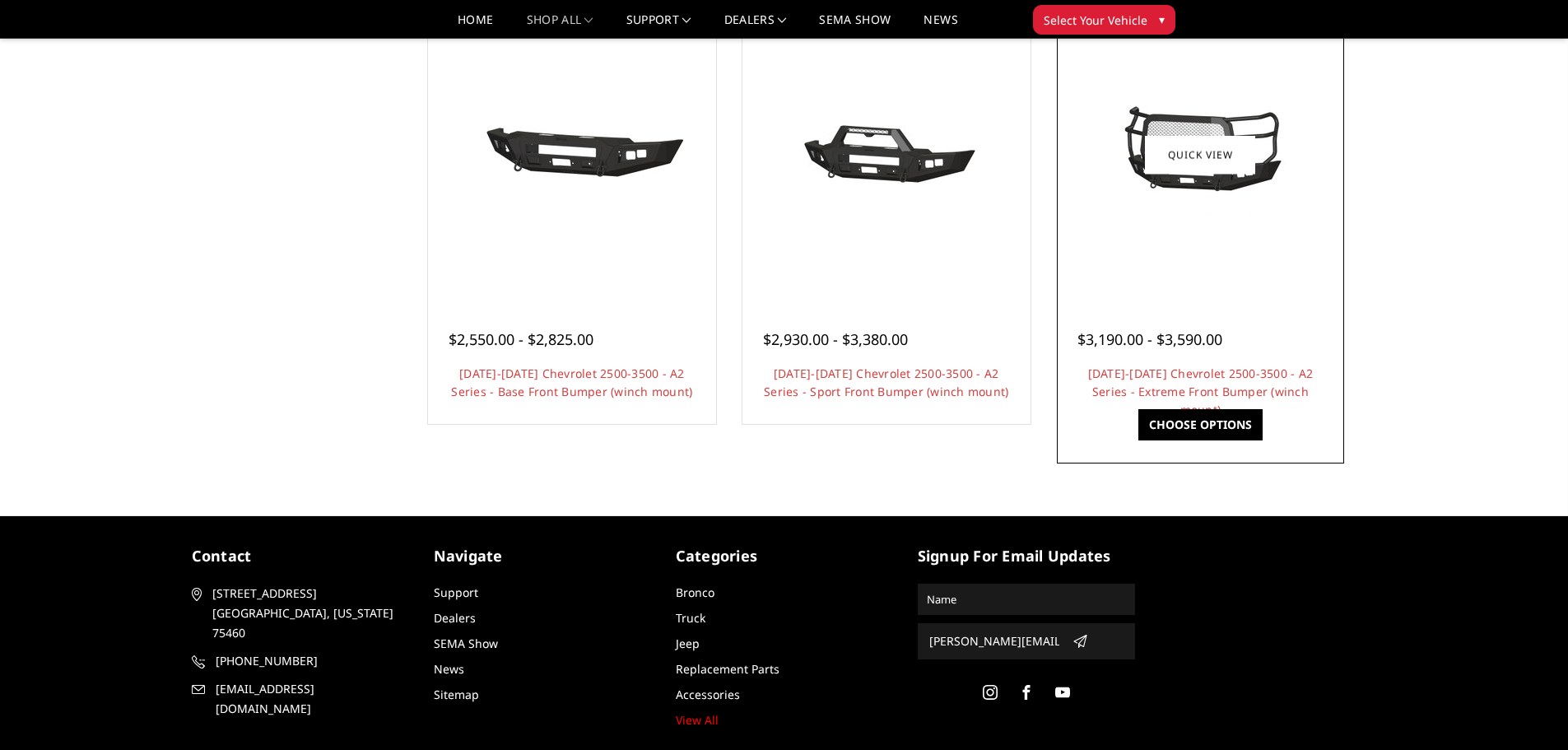
click at [1216, 207] on img at bounding box center [1200, 155] width 263 height 124
